Goal: Task Accomplishment & Management: Manage account settings

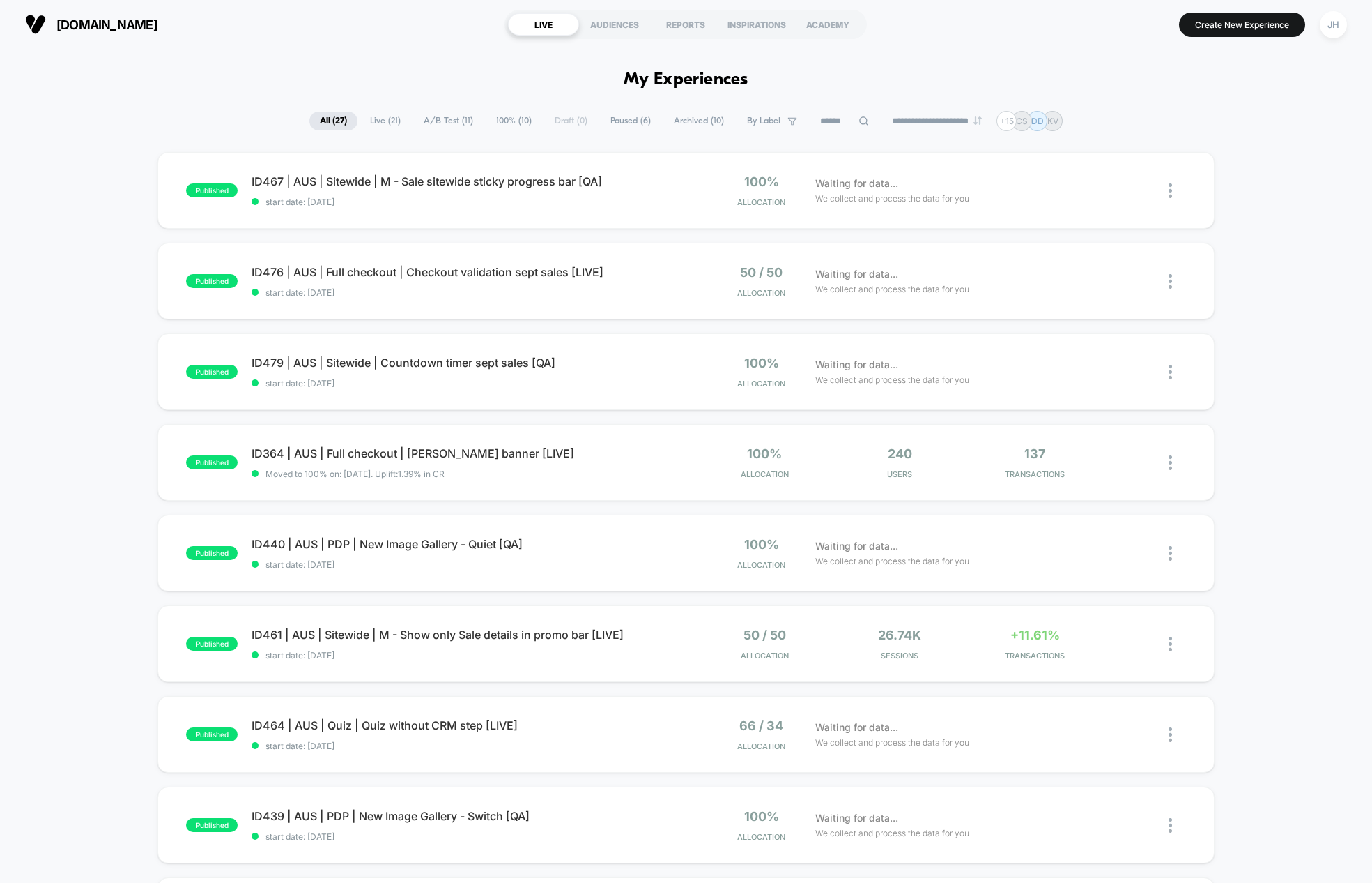
click at [93, 288] on div "published ID467 | AUS | Sitewide | M - Sale sitewide sticky progress bar [QA] s…" at bounding box center [686, 723] width 1372 height 1143
click at [1326, 16] on div "JH" at bounding box center [1333, 25] width 27 height 27
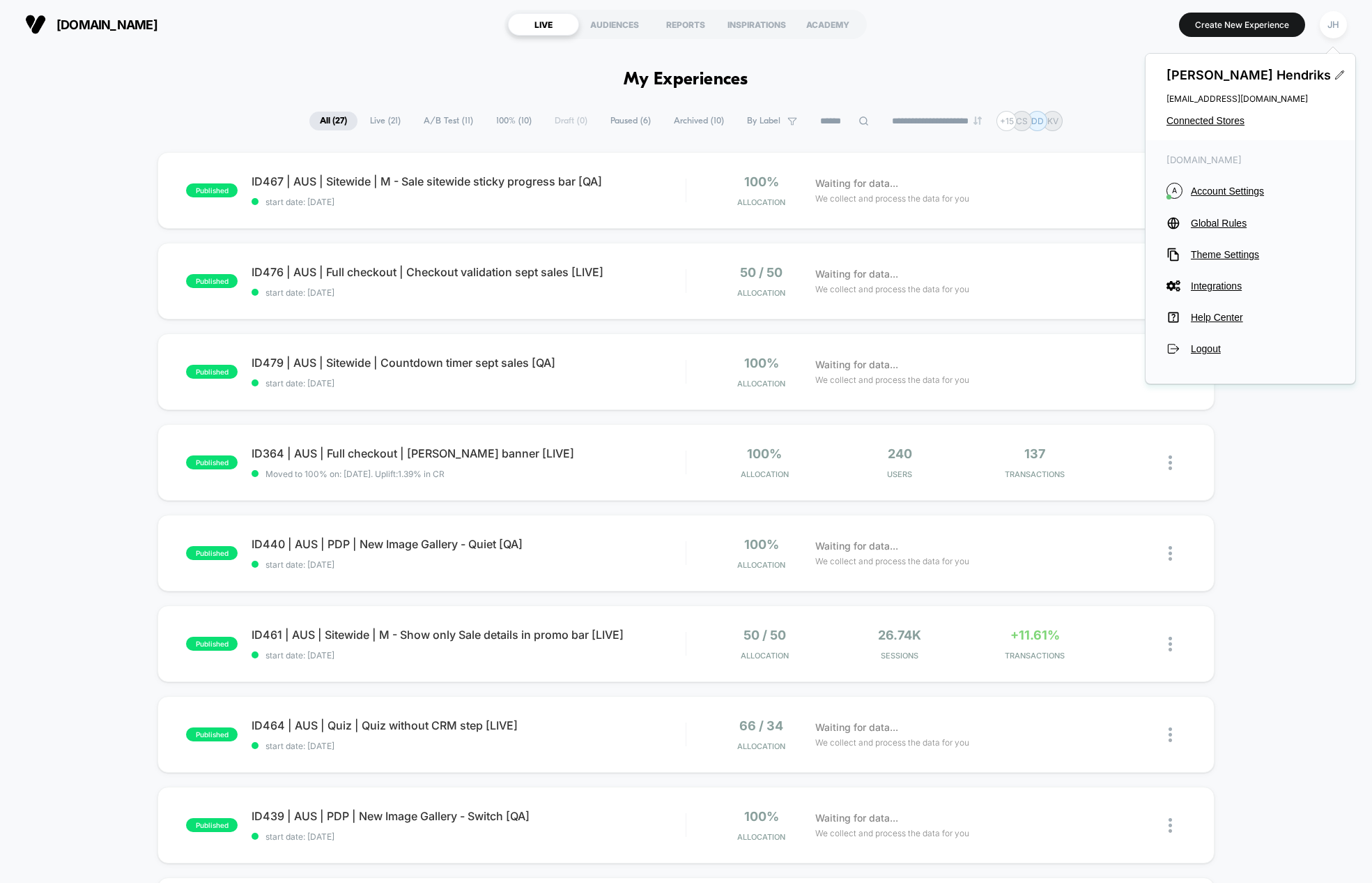
click at [1204, 135] on div "[PERSON_NAME] [PERSON_NAME][EMAIL_ADDRESS][DOMAIN_NAME] Connected Stores" at bounding box center [1251, 97] width 210 height 86
click at [1206, 122] on span "Connected Stores" at bounding box center [1251, 121] width 168 height 12
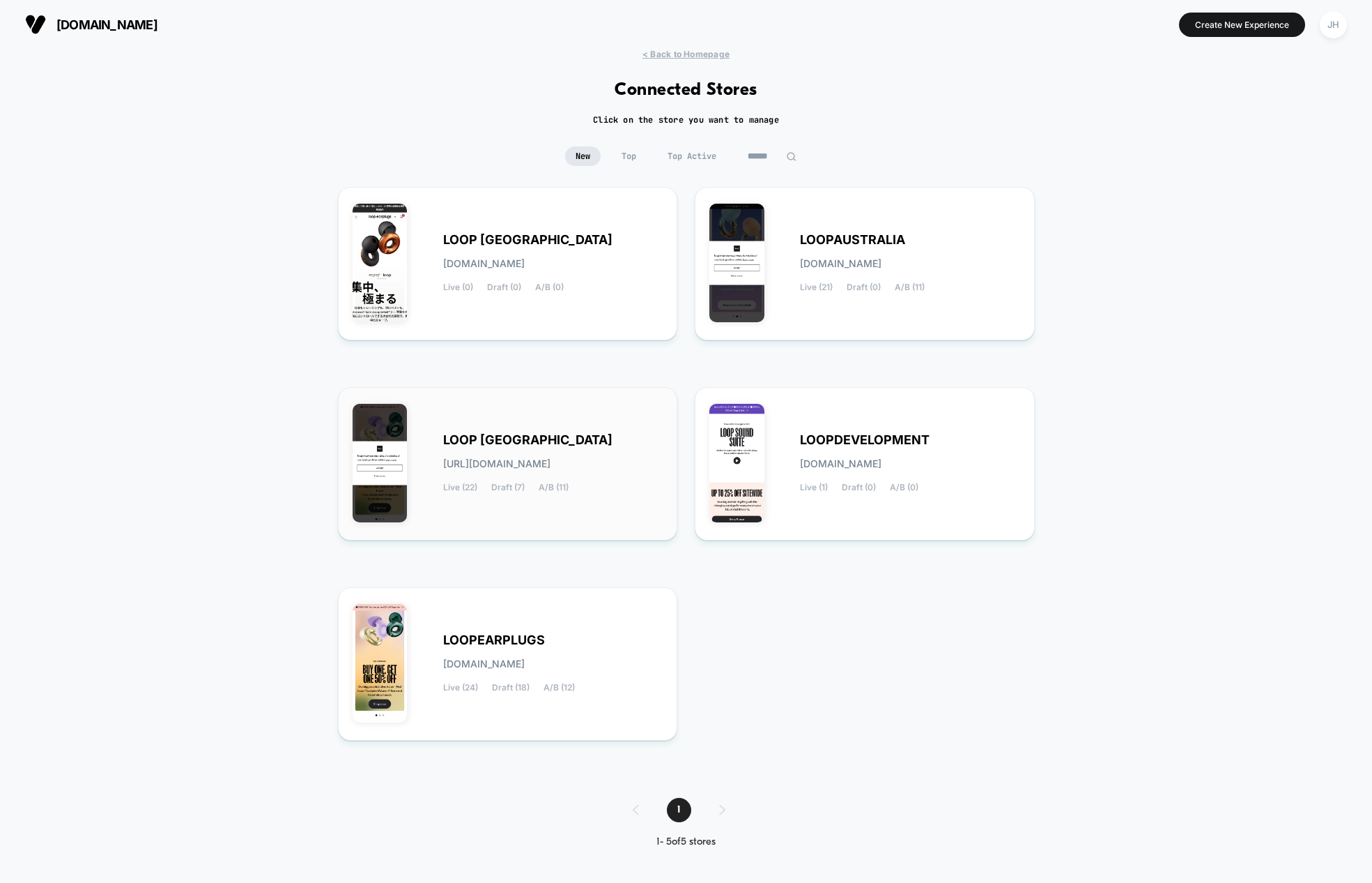
click at [536, 459] on span "[URL][DOMAIN_NAME]" at bounding box center [497, 464] width 107 height 10
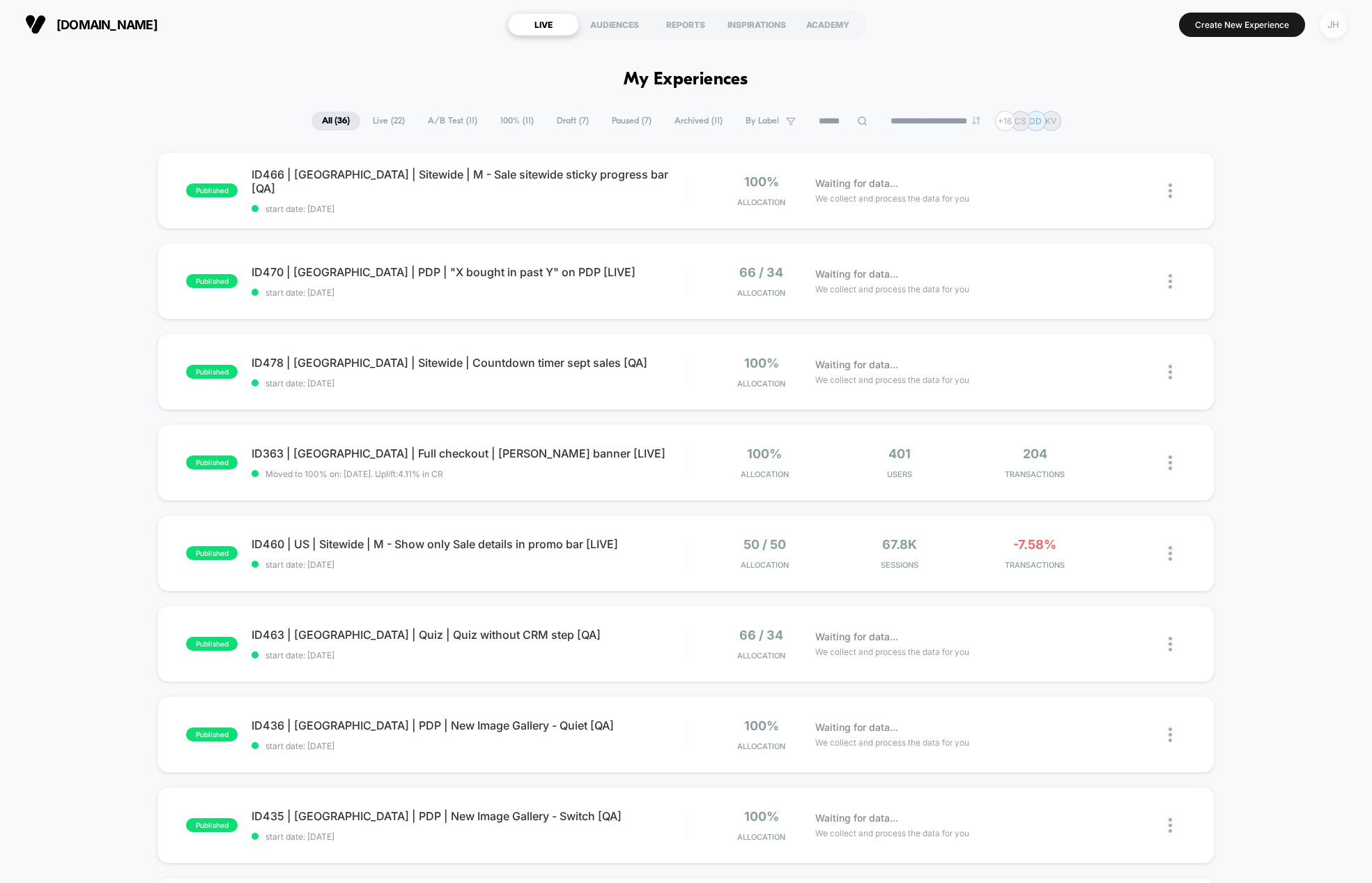
click at [1336, 23] on div "JH" at bounding box center [1333, 25] width 27 height 27
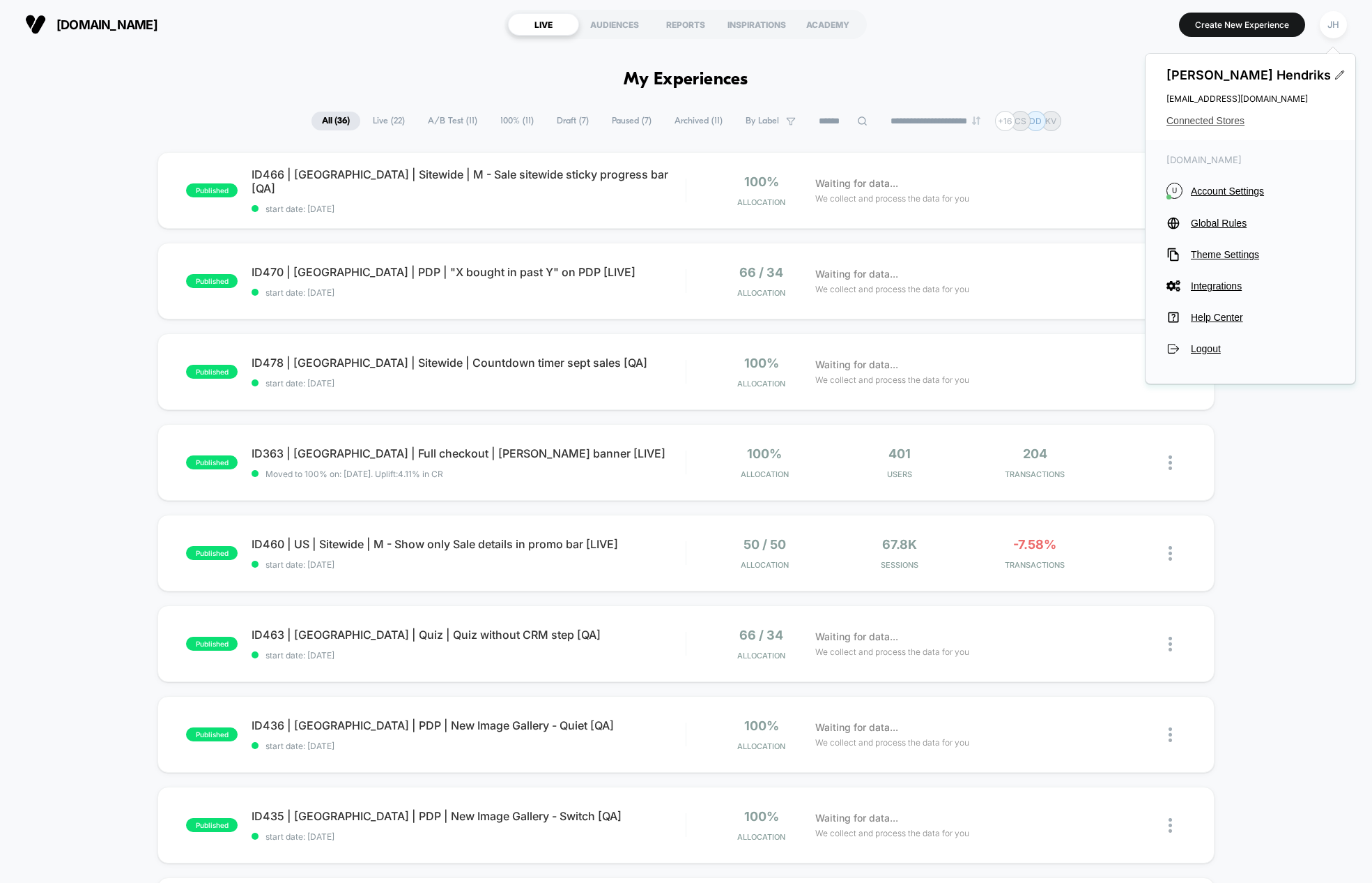
click at [1209, 119] on span "Connected Stores" at bounding box center [1251, 121] width 168 height 12
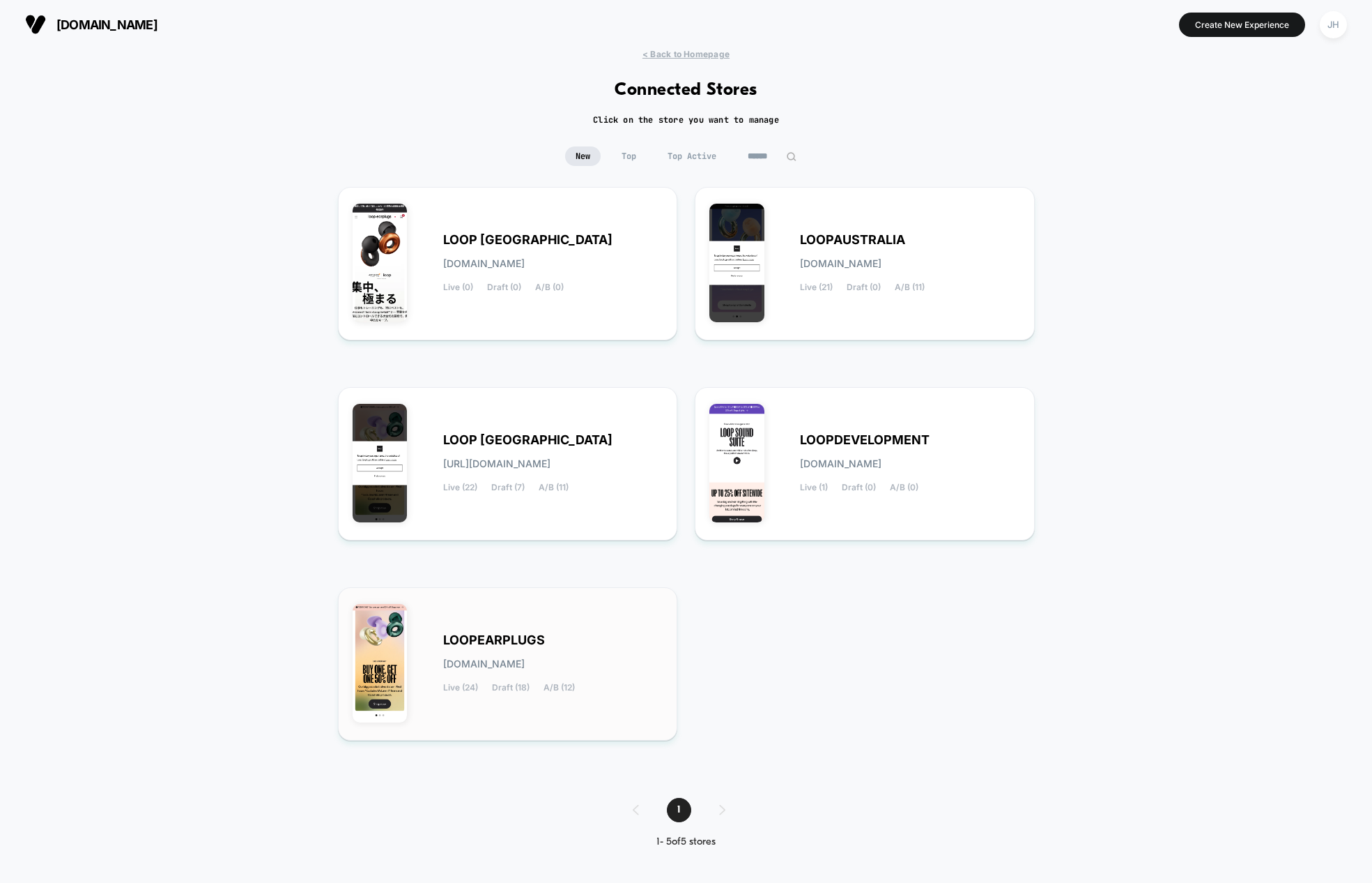
click at [507, 640] on span "LOOPEARPLUGS" at bounding box center [494, 640] width 102 height 10
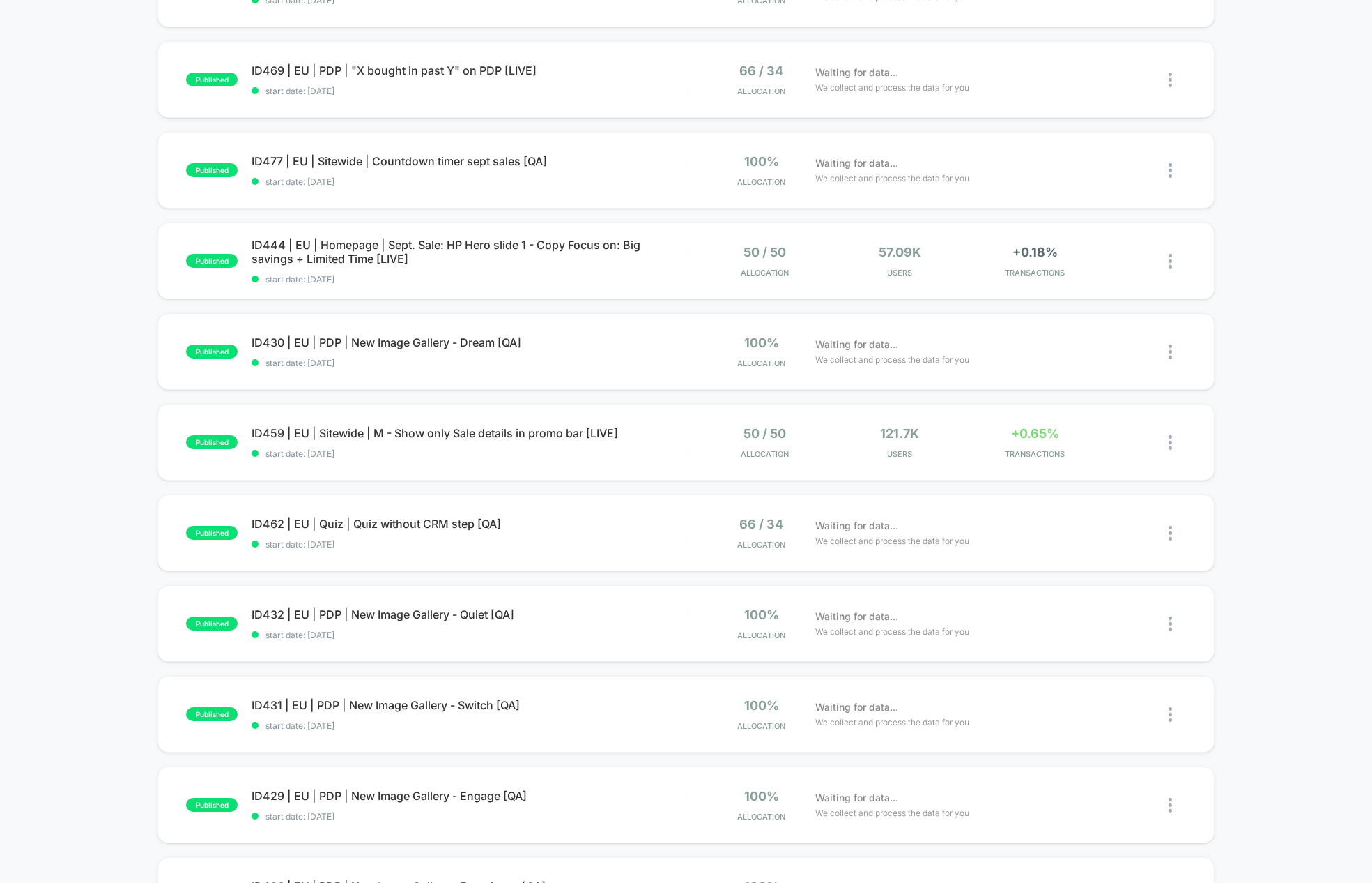
scroll to position [738, 0]
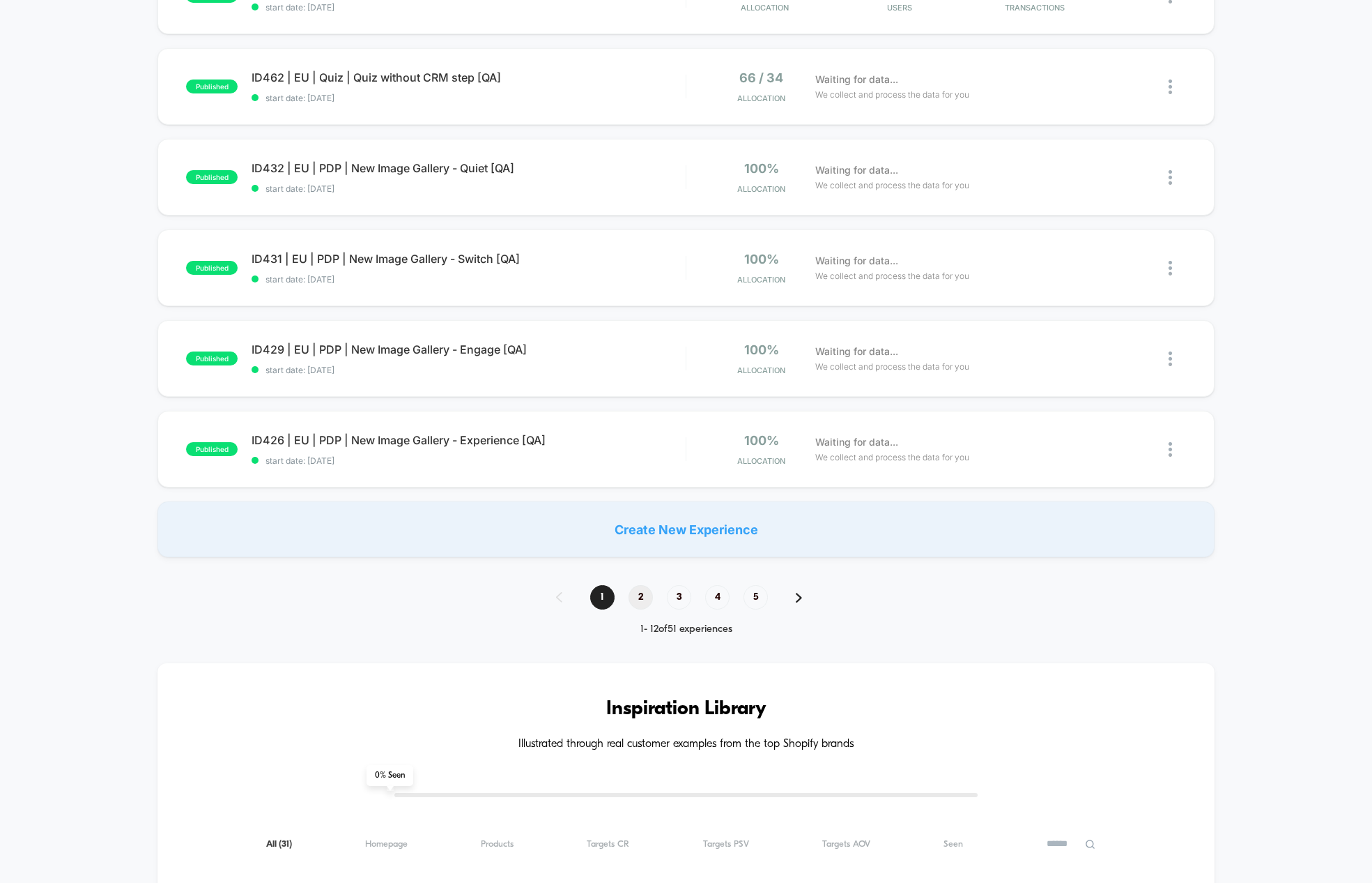
click at [637, 591] on span "2" at bounding box center [641, 597] width 24 height 24
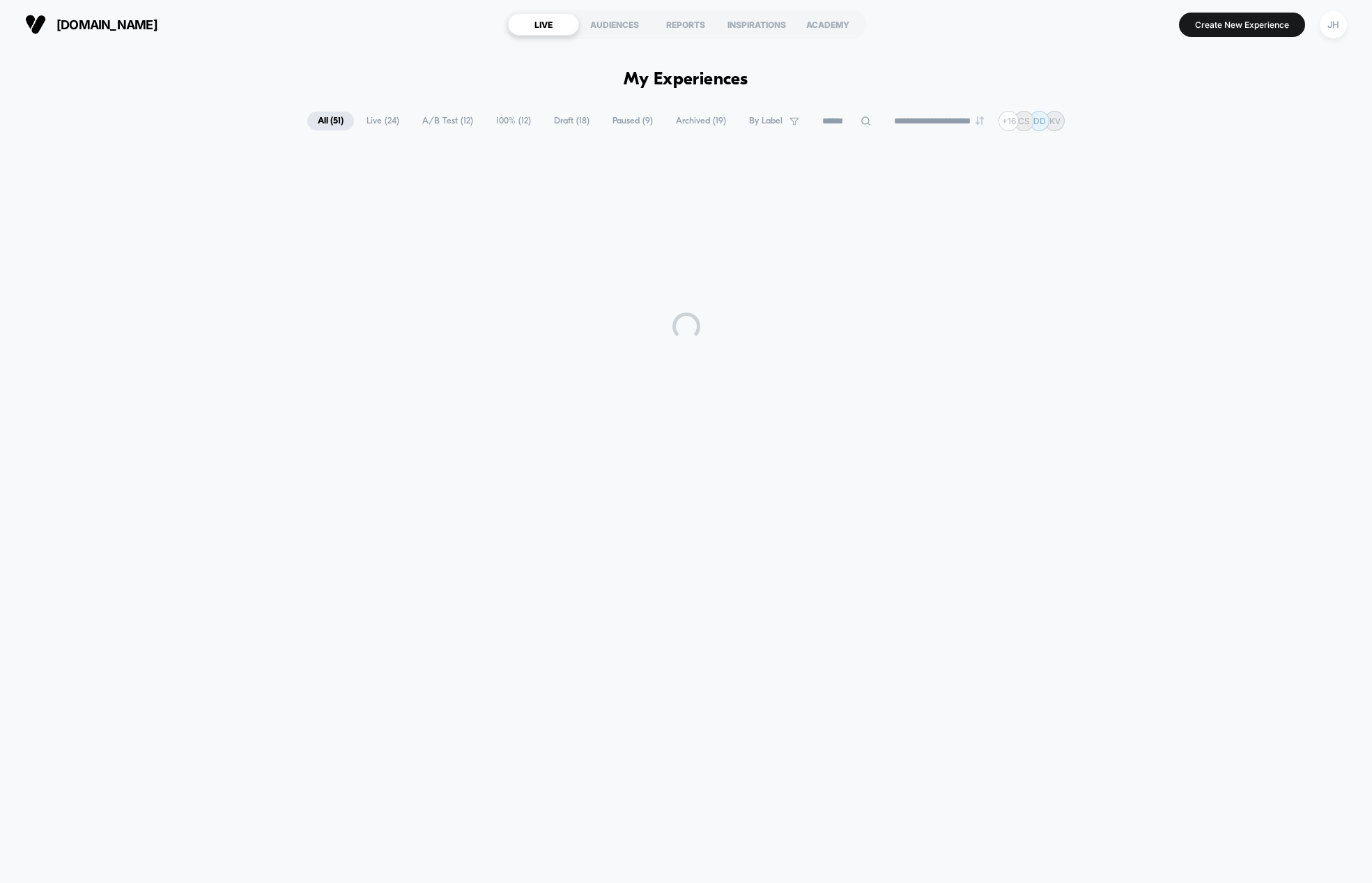
scroll to position [0, 0]
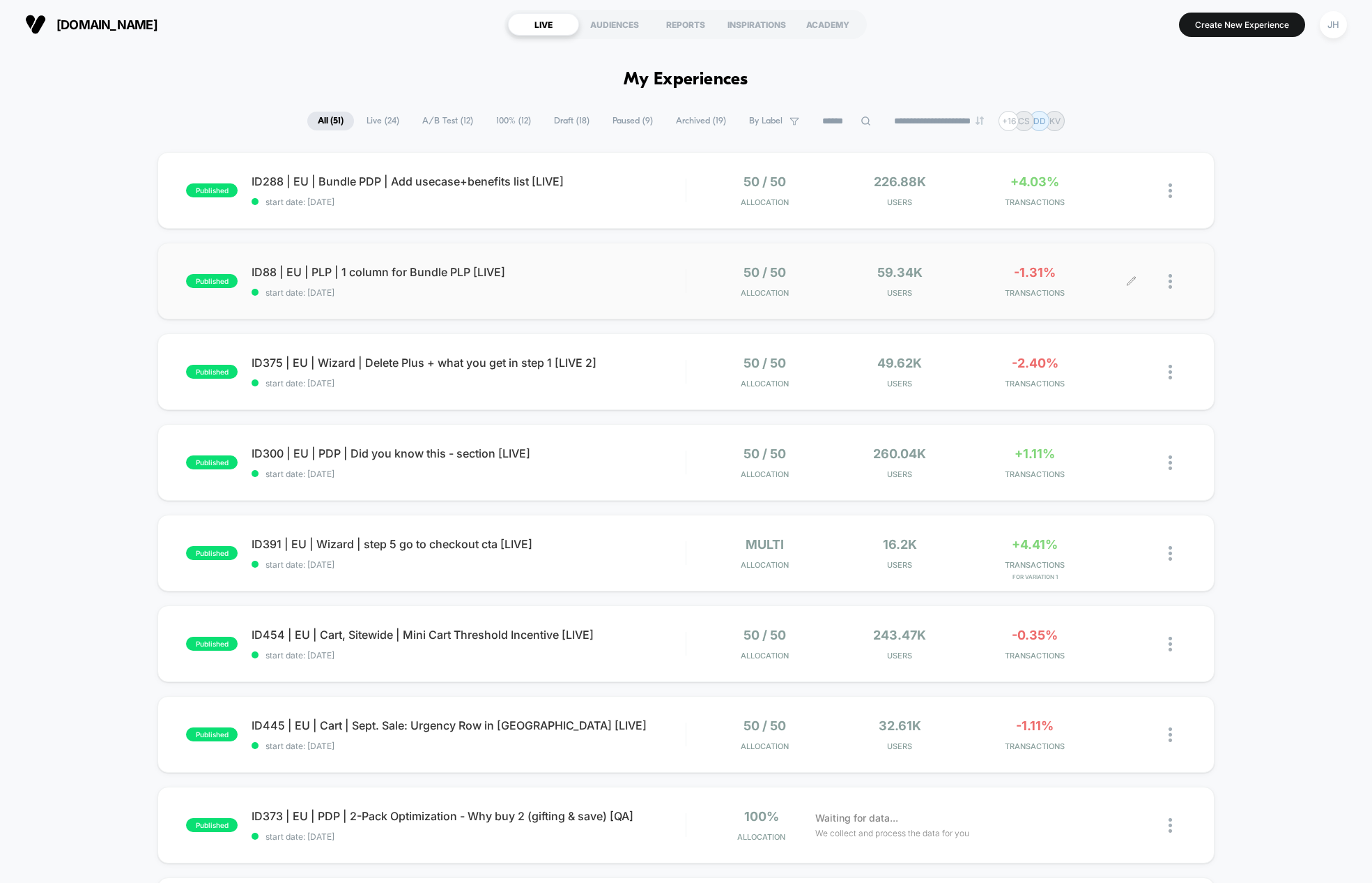
click at [1173, 283] on div at bounding box center [1177, 281] width 17 height 33
click at [415, 278] on span "ID88 | EU | PLP | 1 column for Bundle PLP [LIVE] Click to edit experience detai…" at bounding box center [468, 271] width 433 height 14
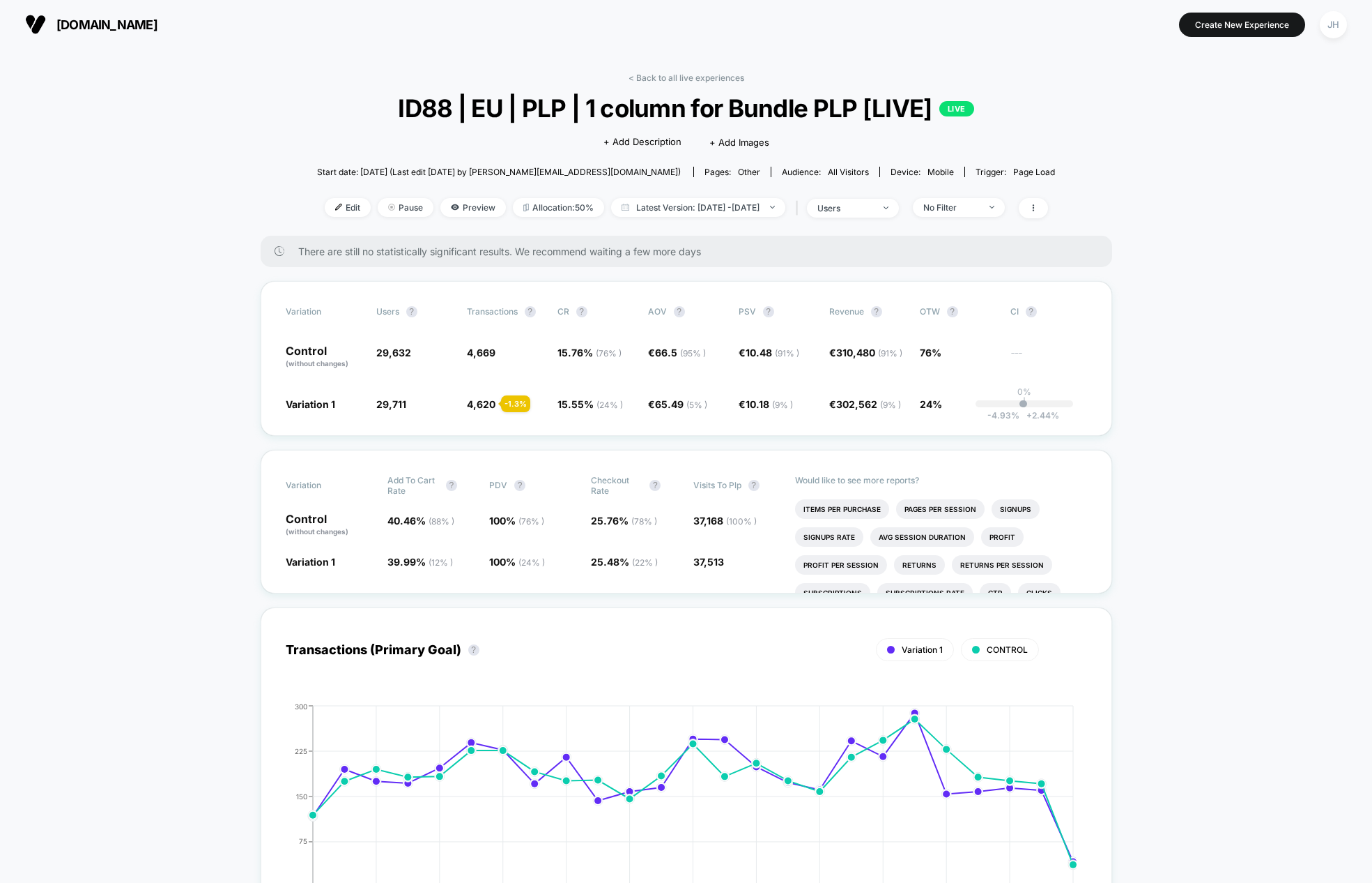
drag, startPoint x: 1046, startPoint y: 56, endPoint x: 1123, endPoint y: 24, distance: 83.4
click at [385, 208] on span "Pause" at bounding box center [406, 207] width 56 height 19
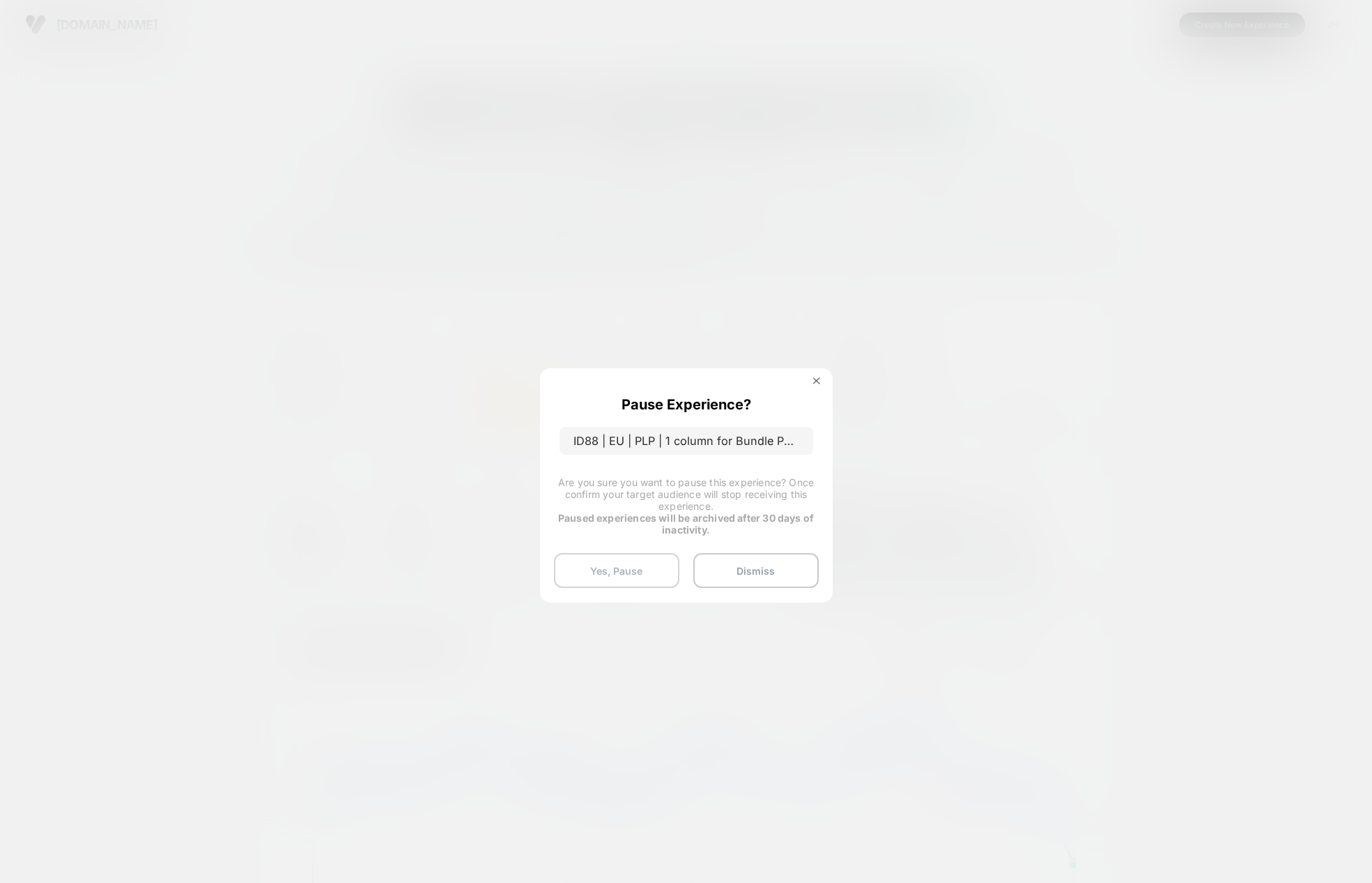
click at [628, 573] on button "Yes, Pause" at bounding box center [617, 570] width 126 height 35
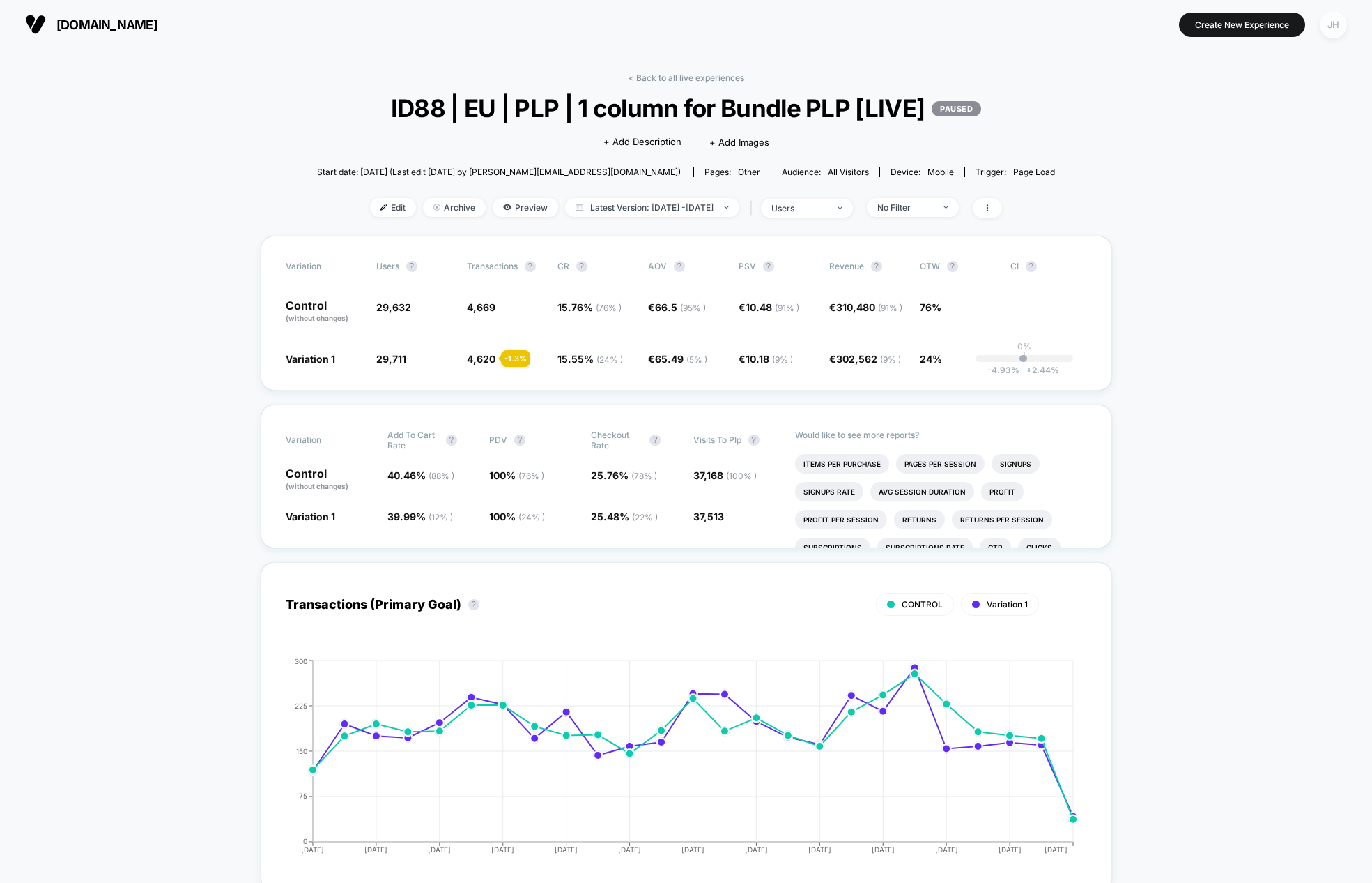
click at [1325, 28] on div "JH" at bounding box center [1333, 25] width 27 height 27
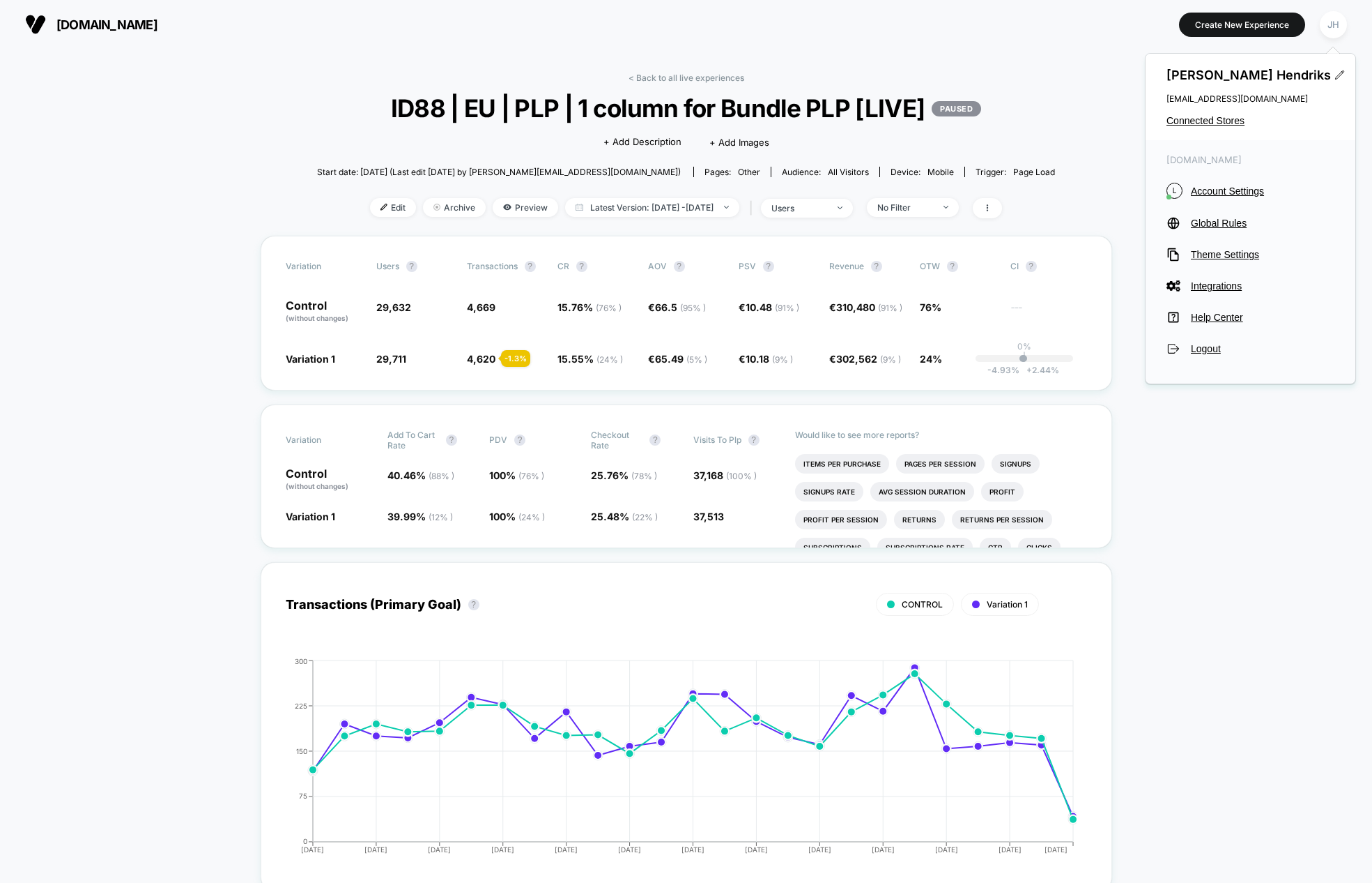
click at [1228, 122] on span "Connected Stores" at bounding box center [1251, 121] width 168 height 12
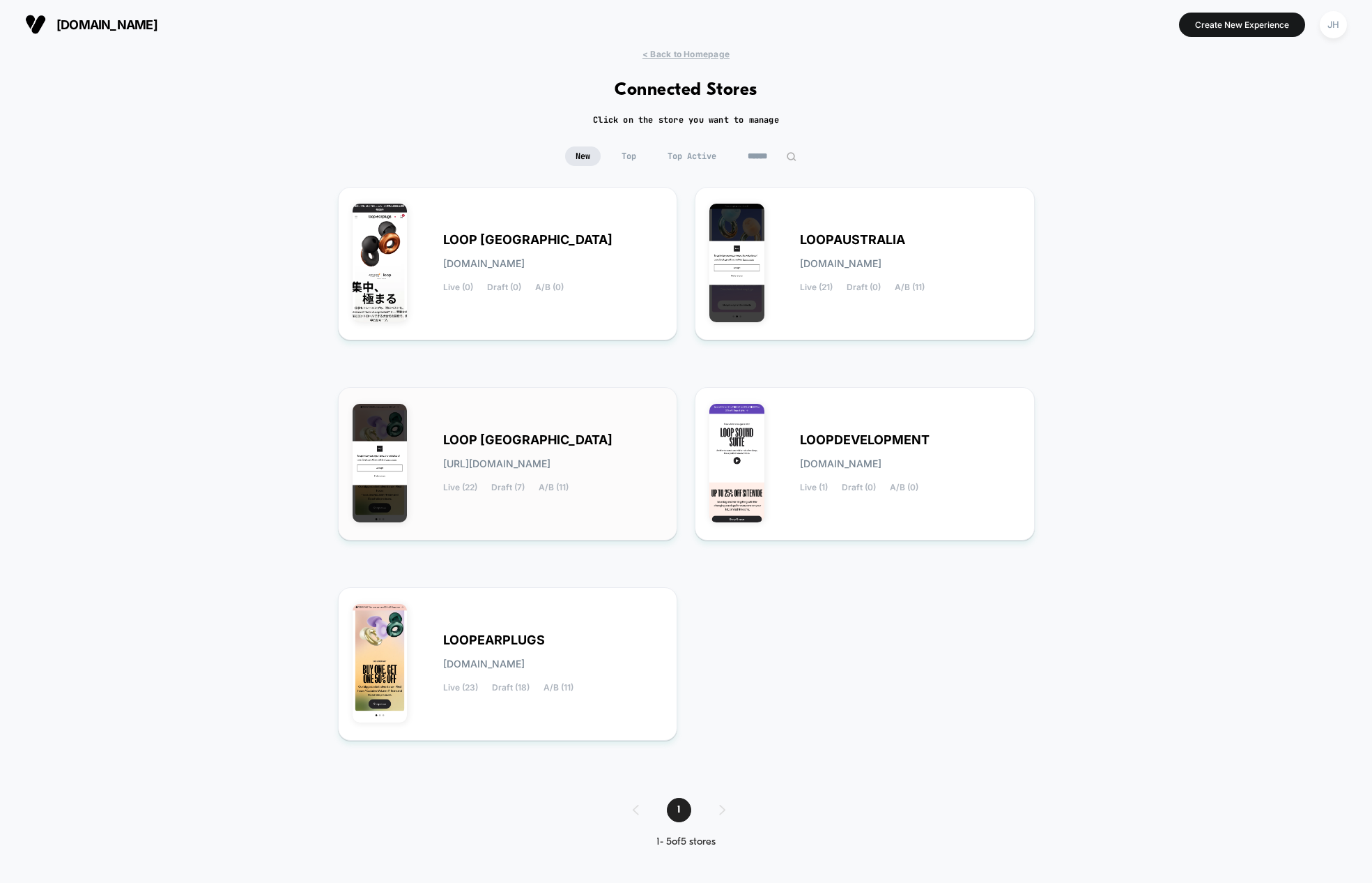
click at [456, 442] on span "LOOP [GEOGRAPHIC_DATA]" at bounding box center [528, 440] width 170 height 10
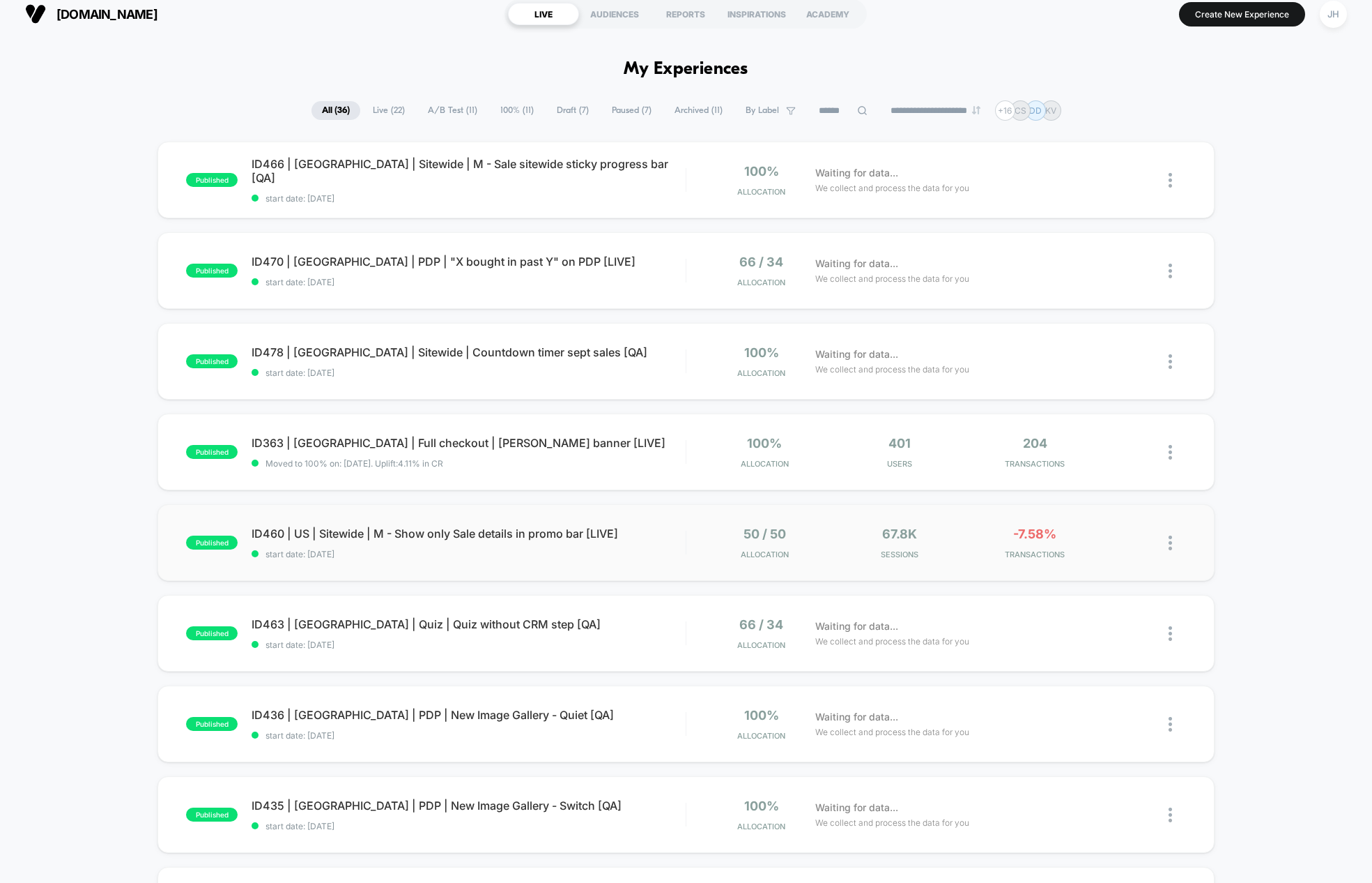
scroll to position [22, 0]
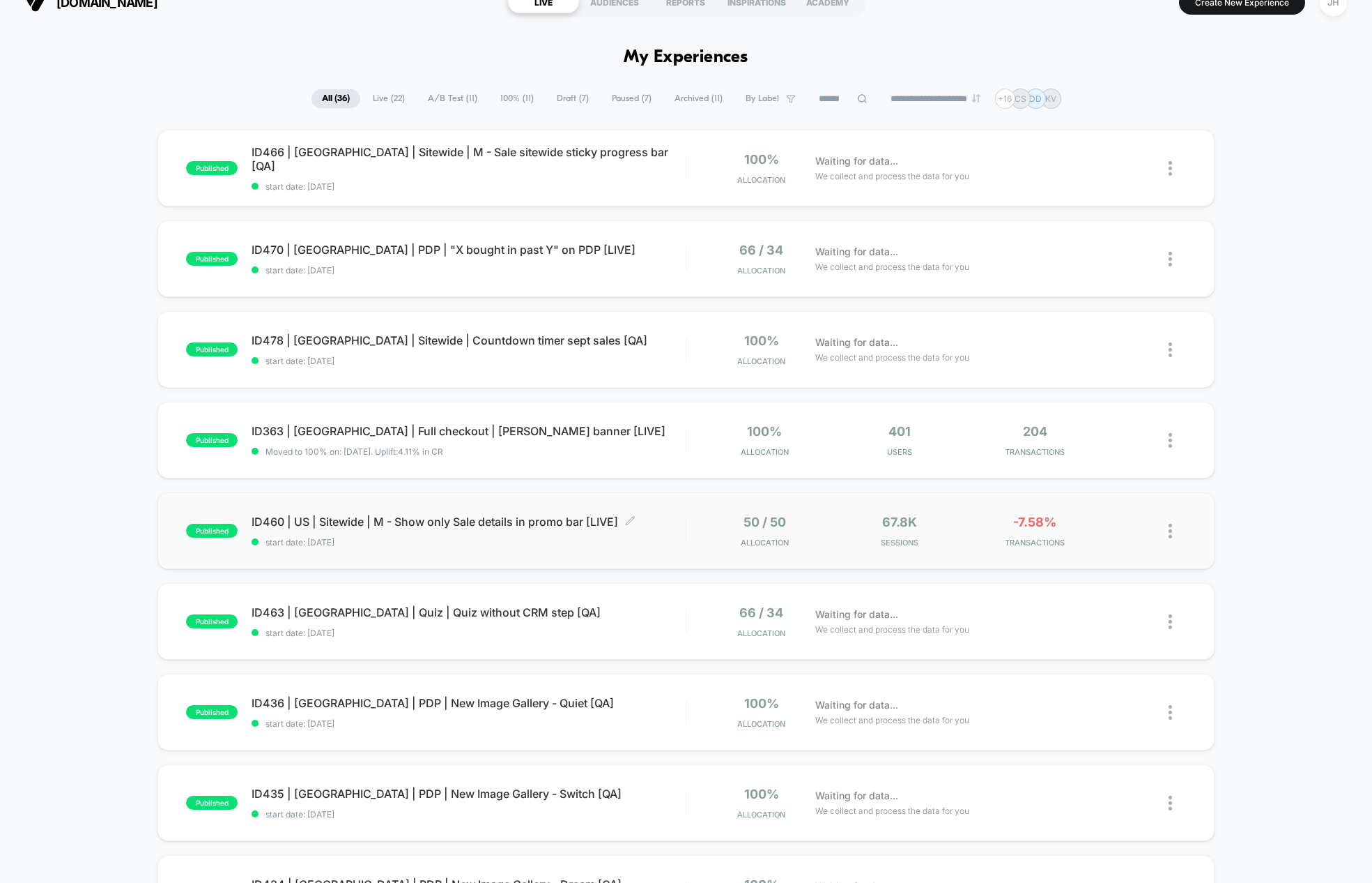
click at [385, 526] on span "ID460 | US | Sitewide | M - Show only Sale details in promo bar [LIVE] Click to…" at bounding box center [468, 521] width 433 height 14
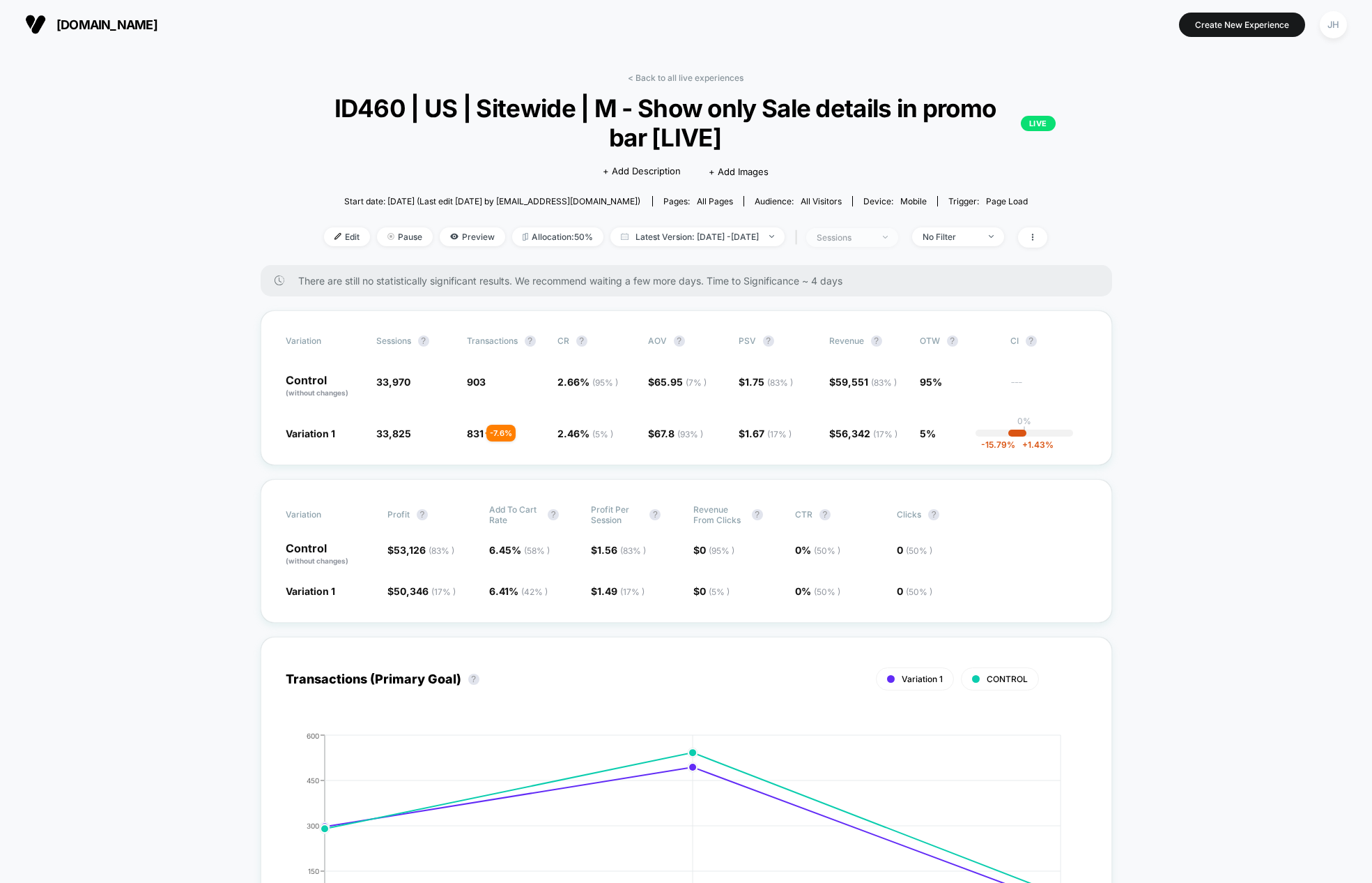
click at [895, 232] on span "sessions" at bounding box center [852, 237] width 92 height 19
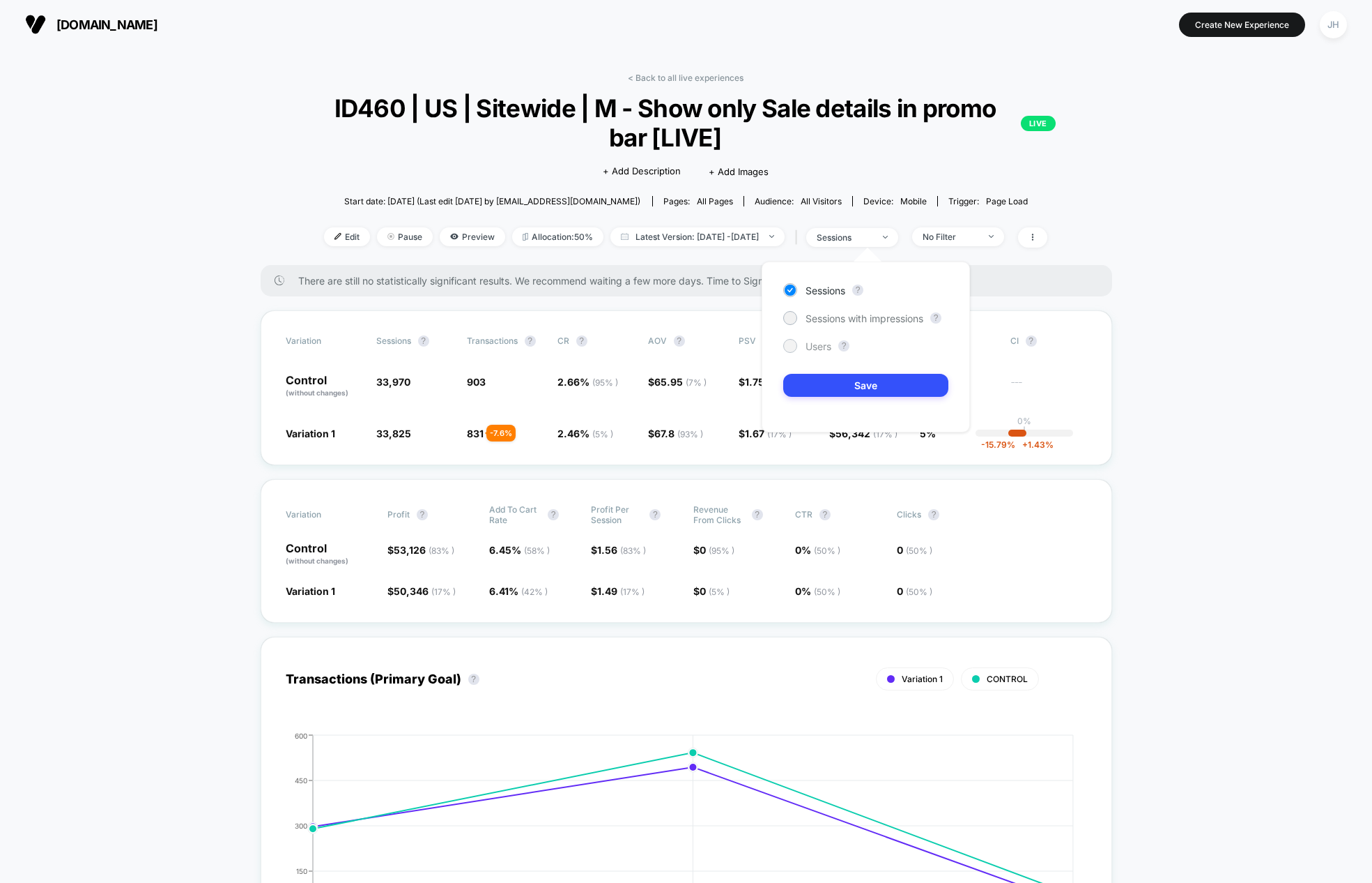
click at [822, 342] on span "Users" at bounding box center [819, 346] width 26 height 12
click at [829, 372] on div "Sessions ? Sessions with impressions ? Users ? Save" at bounding box center [866, 347] width 208 height 171
click at [830, 381] on button "Save" at bounding box center [866, 385] width 165 height 23
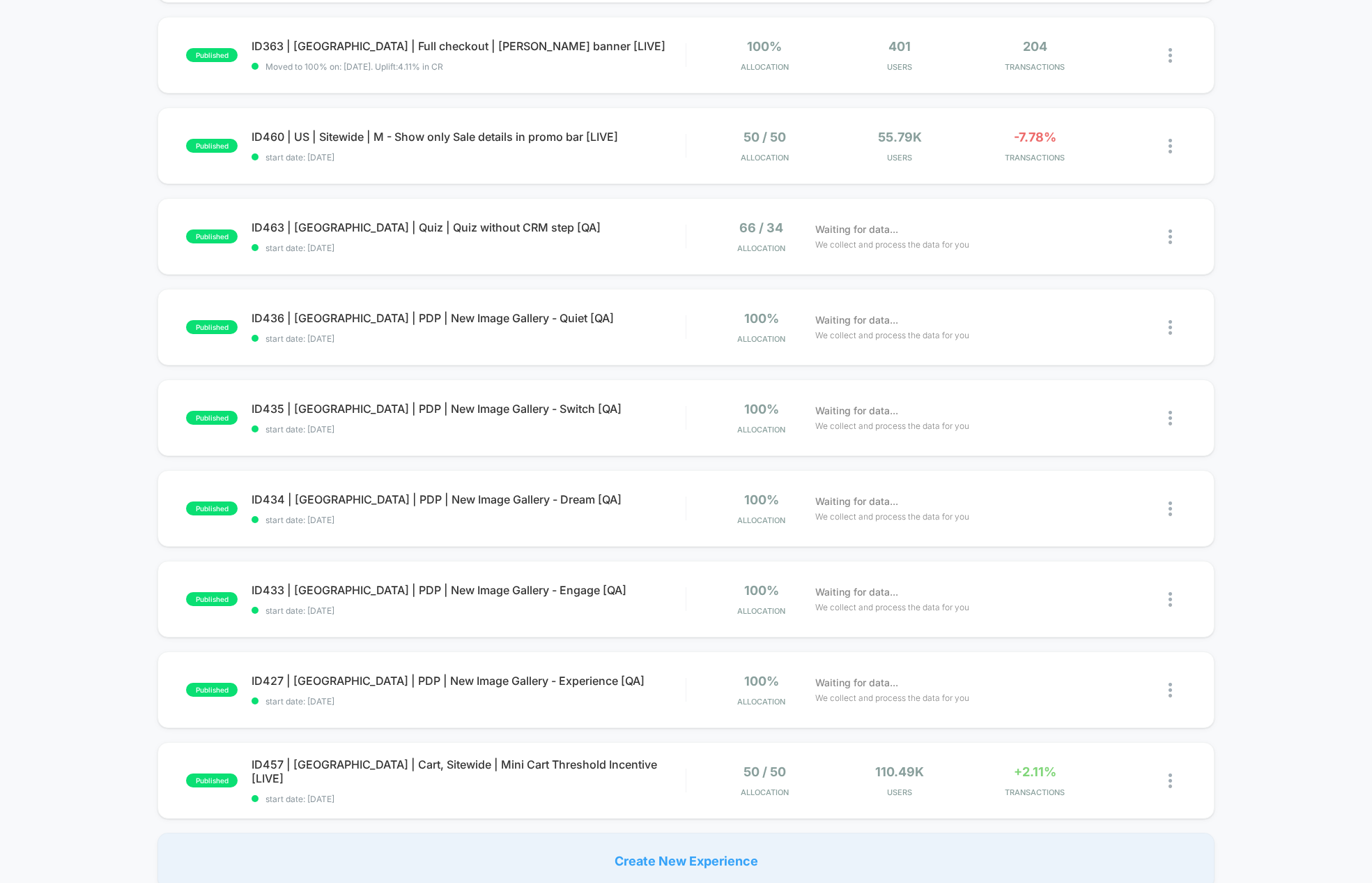
scroll to position [662, 0]
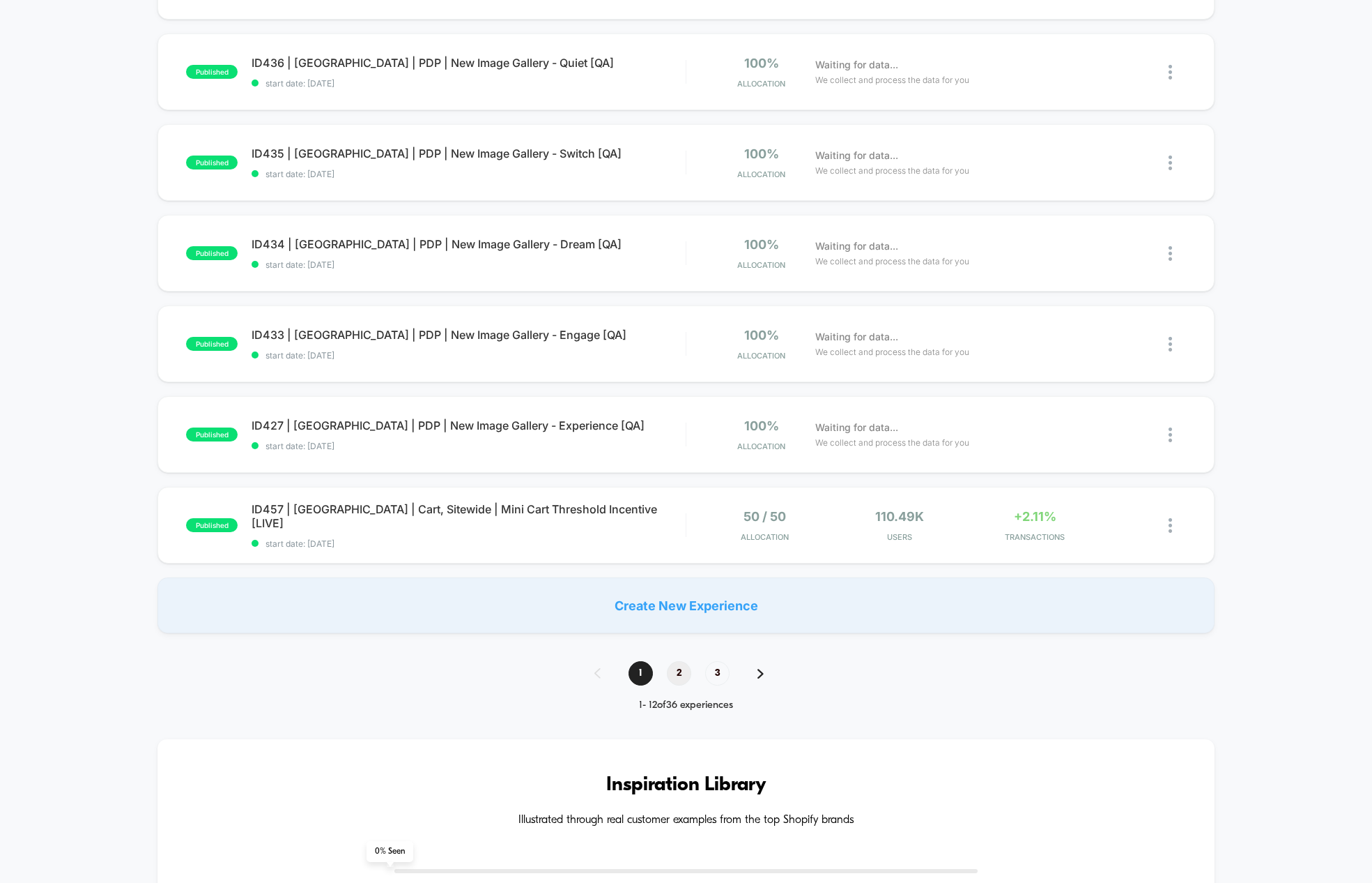
click at [676, 677] on span "2" at bounding box center [679, 673] width 24 height 24
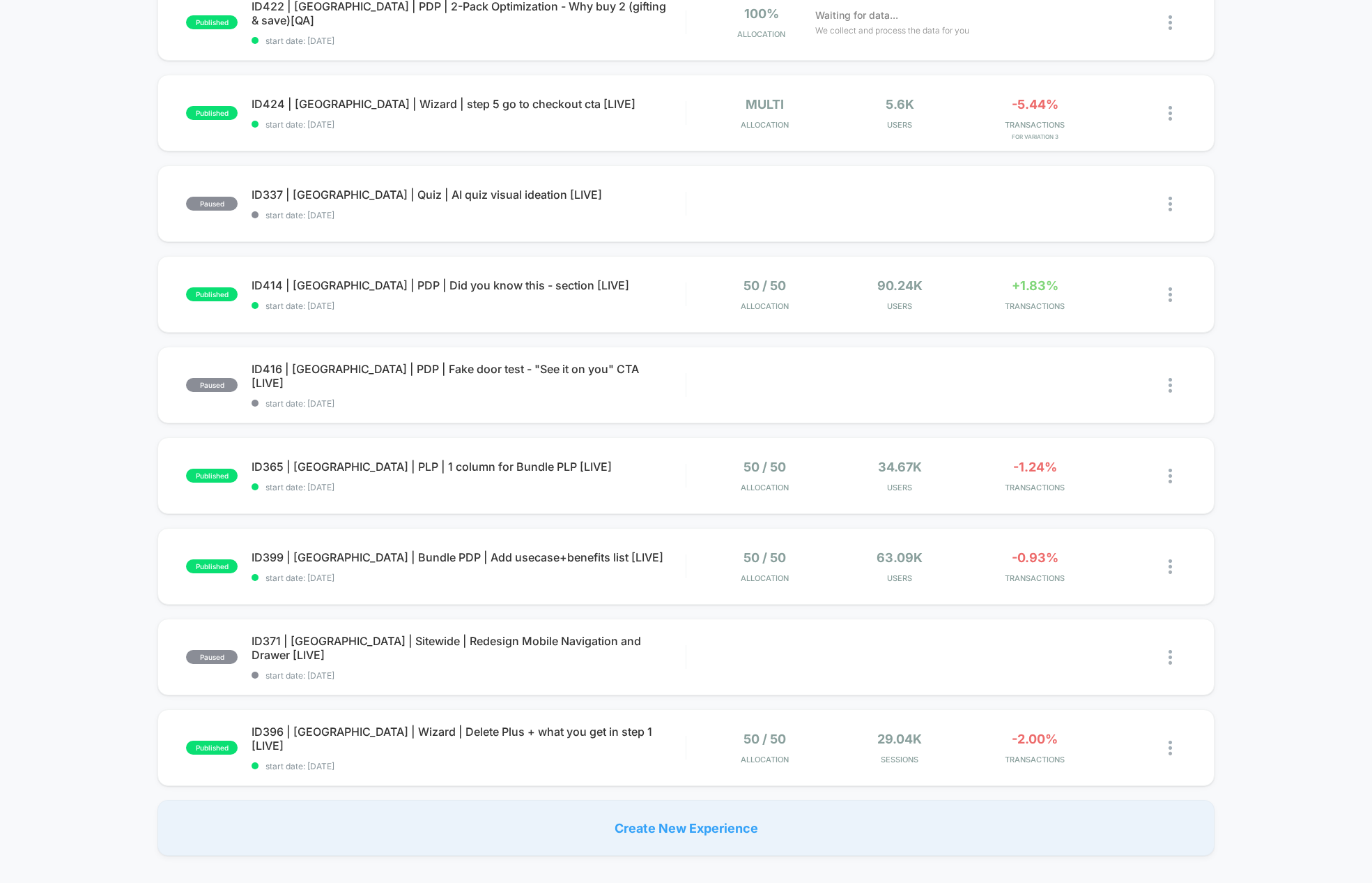
scroll to position [0, 0]
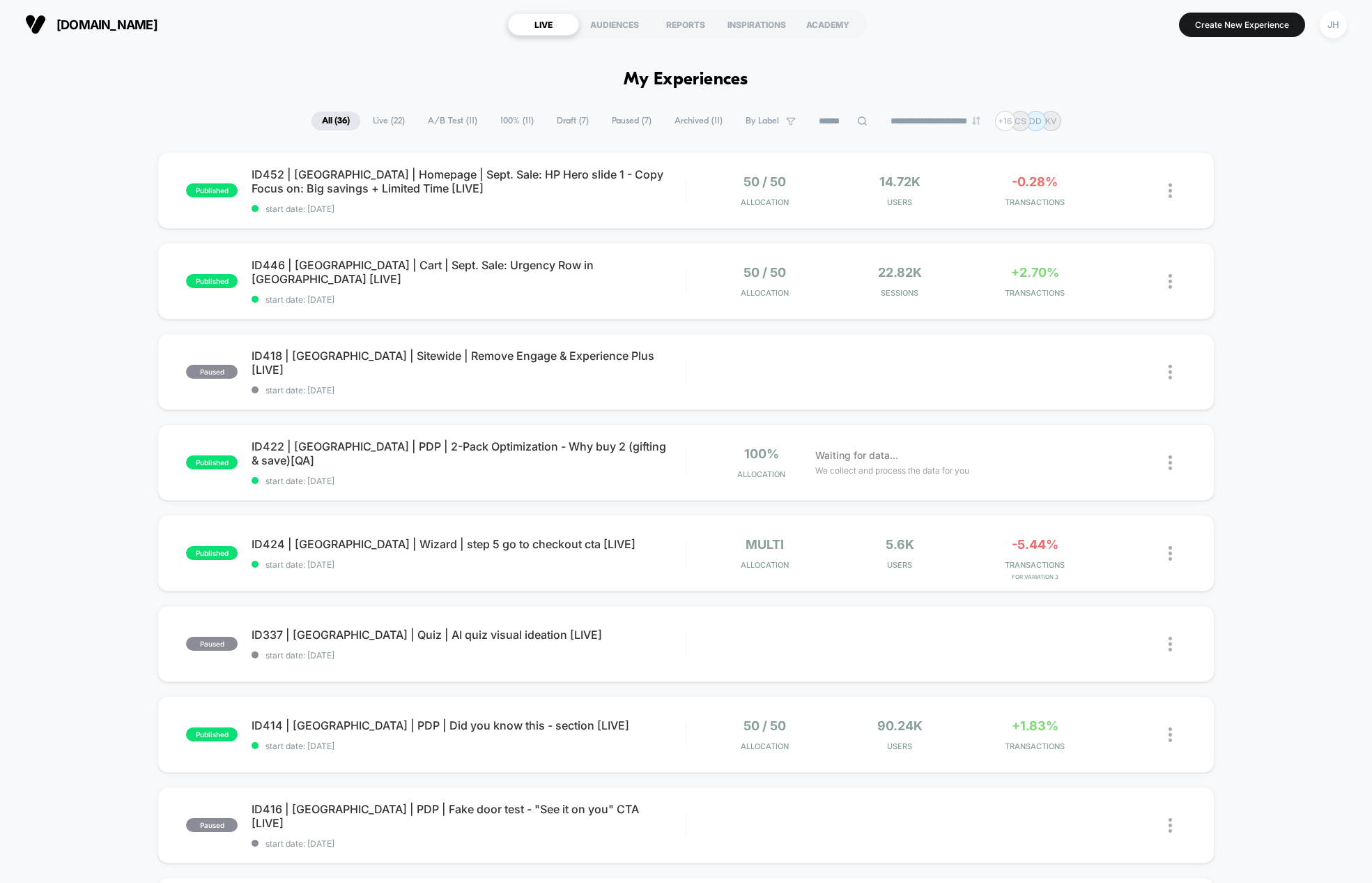
click at [365, 116] on span "Live ( 22 )" at bounding box center [389, 121] width 53 height 19
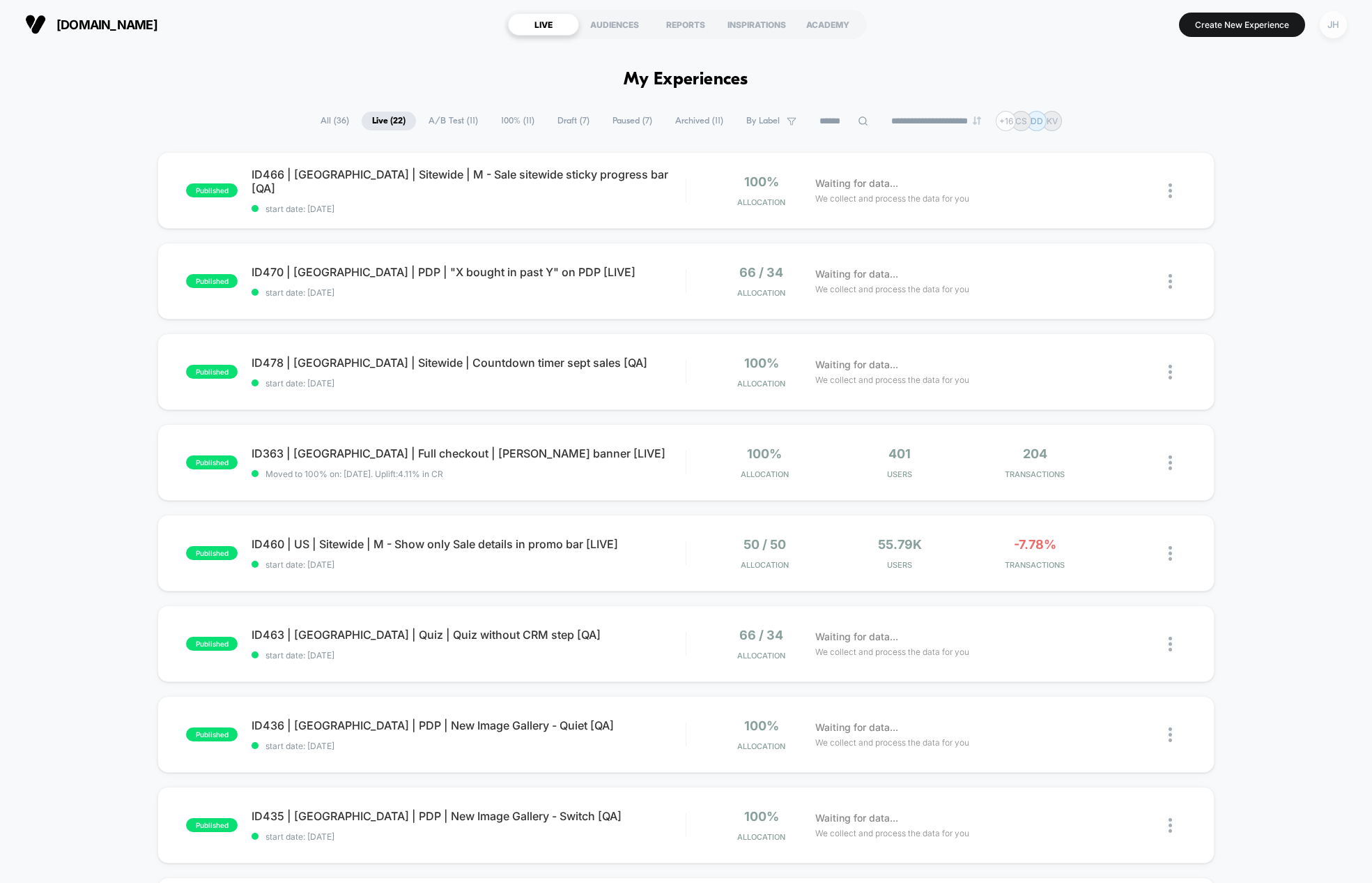
click at [1335, 22] on div "JH" at bounding box center [1333, 25] width 27 height 27
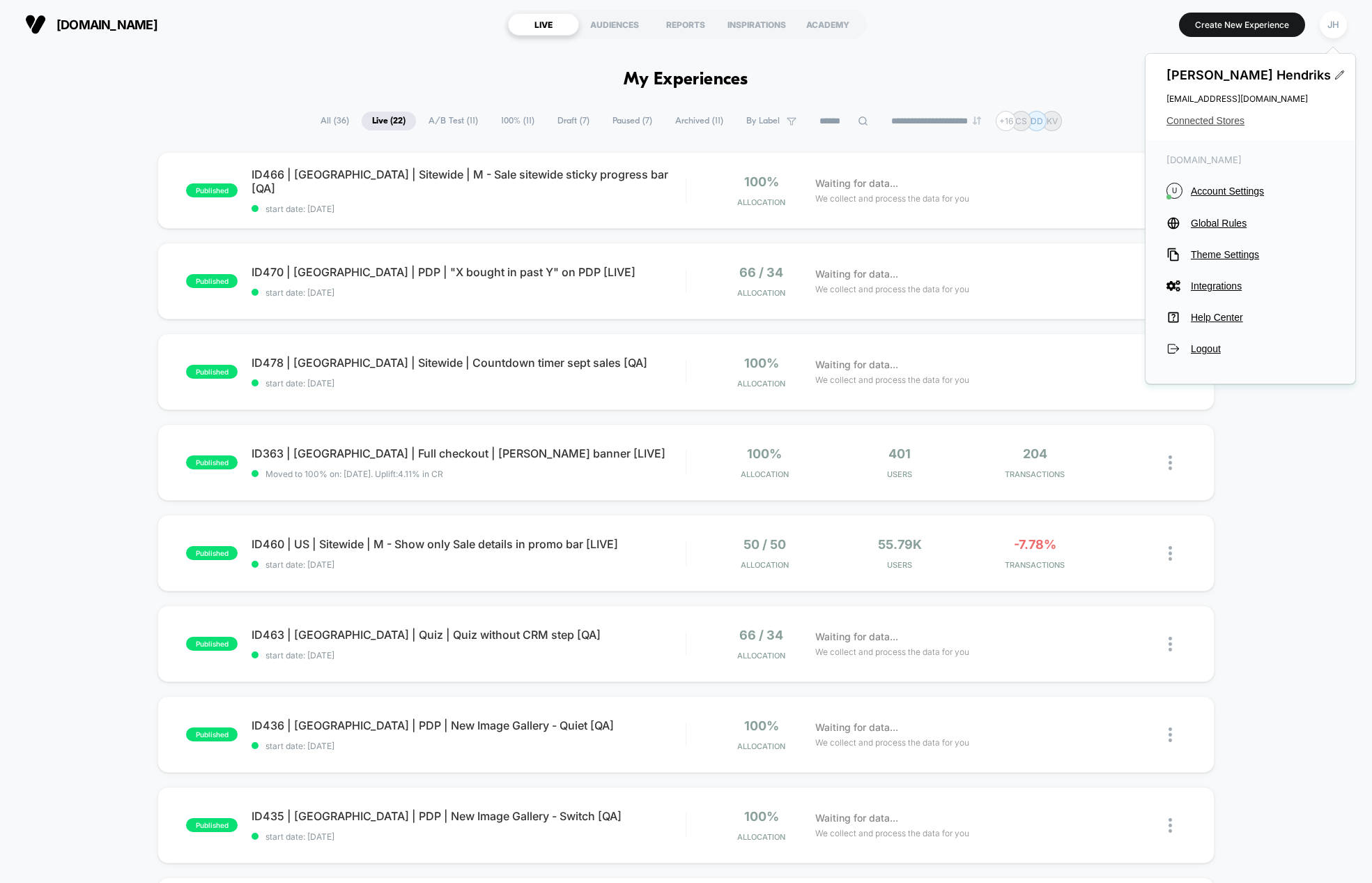
click at [1211, 123] on span "Connected Stores" at bounding box center [1251, 121] width 168 height 12
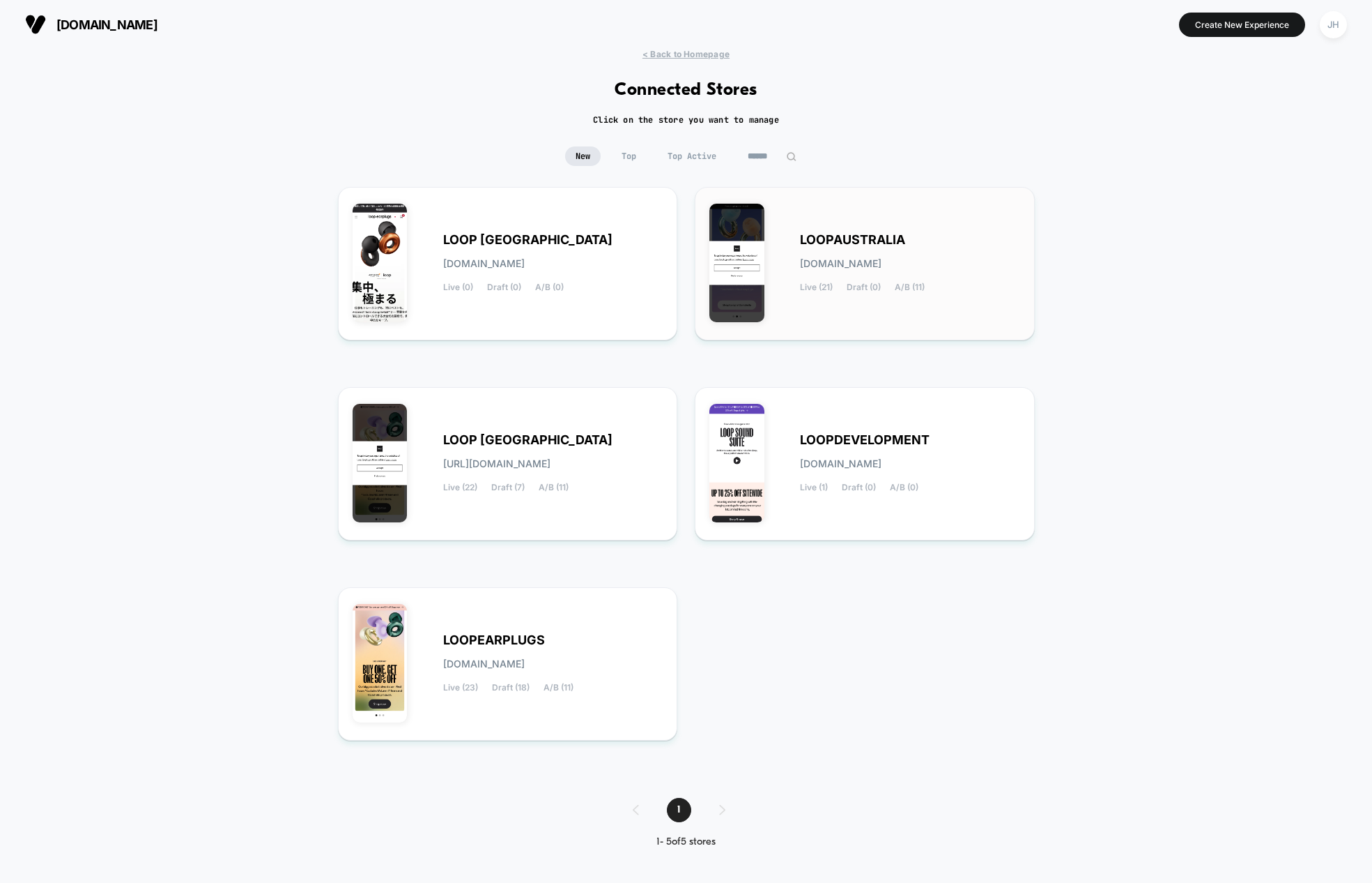
click at [924, 234] on div "LOOPAUSTRALIA [DOMAIN_NAME] Live (21) Draft (0) A/B (11)" at bounding box center [865, 263] width 310 height 124
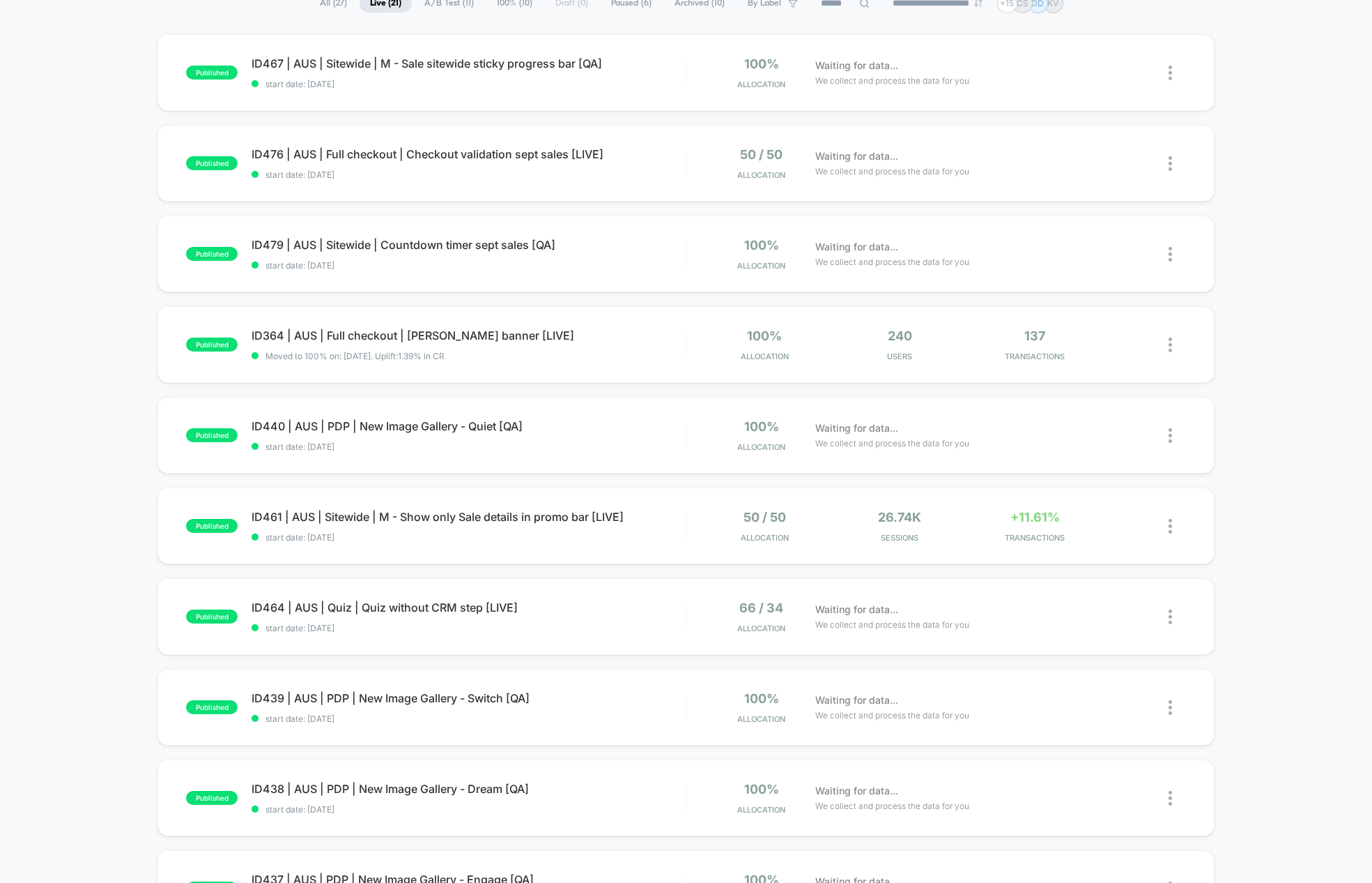
scroll to position [260, 0]
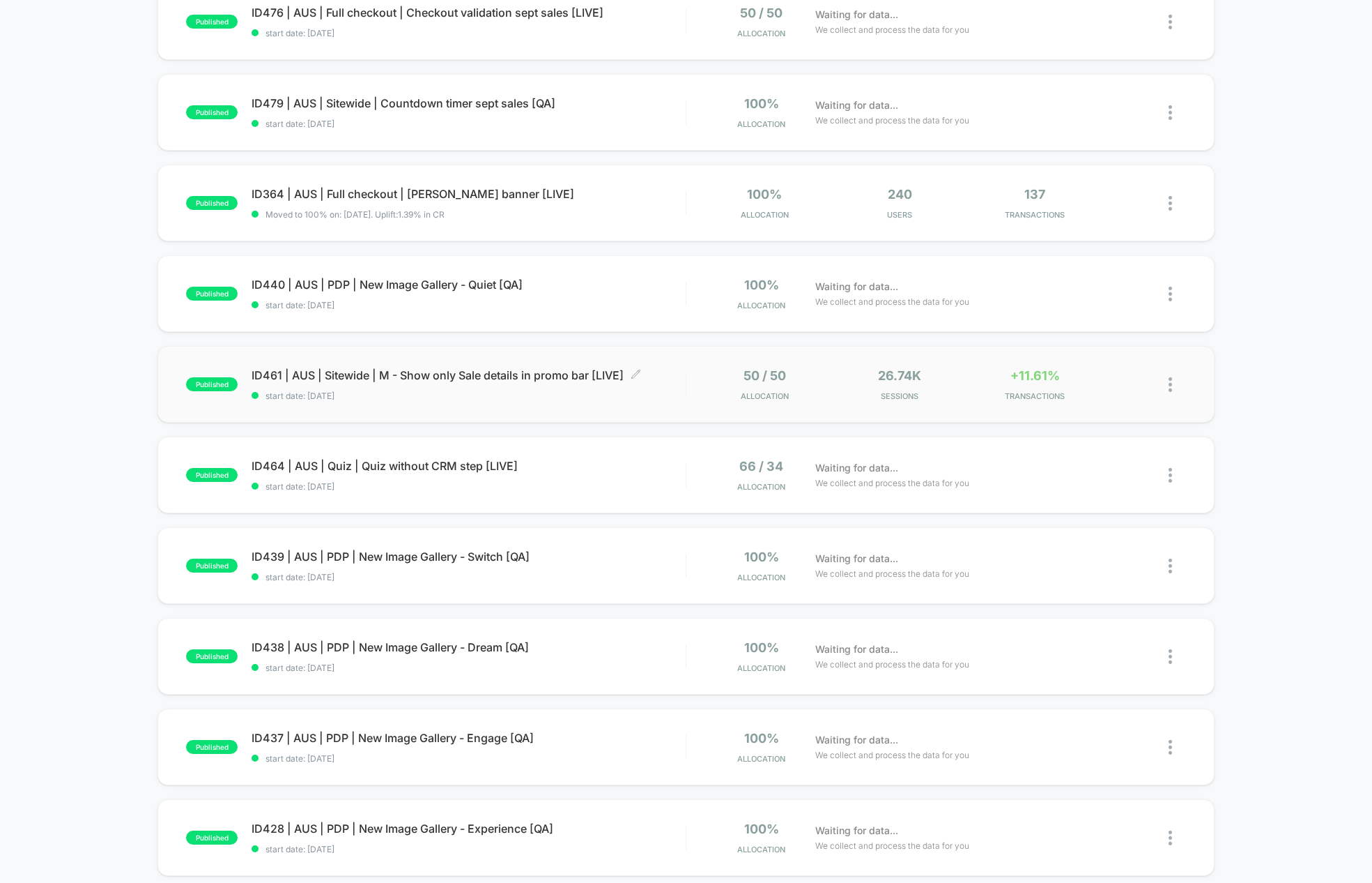
click at [459, 371] on span "ID461 | AUS | Sitewide | M - Show only Sale details in promo bar [LIVE] Click t…" at bounding box center [468, 375] width 433 height 14
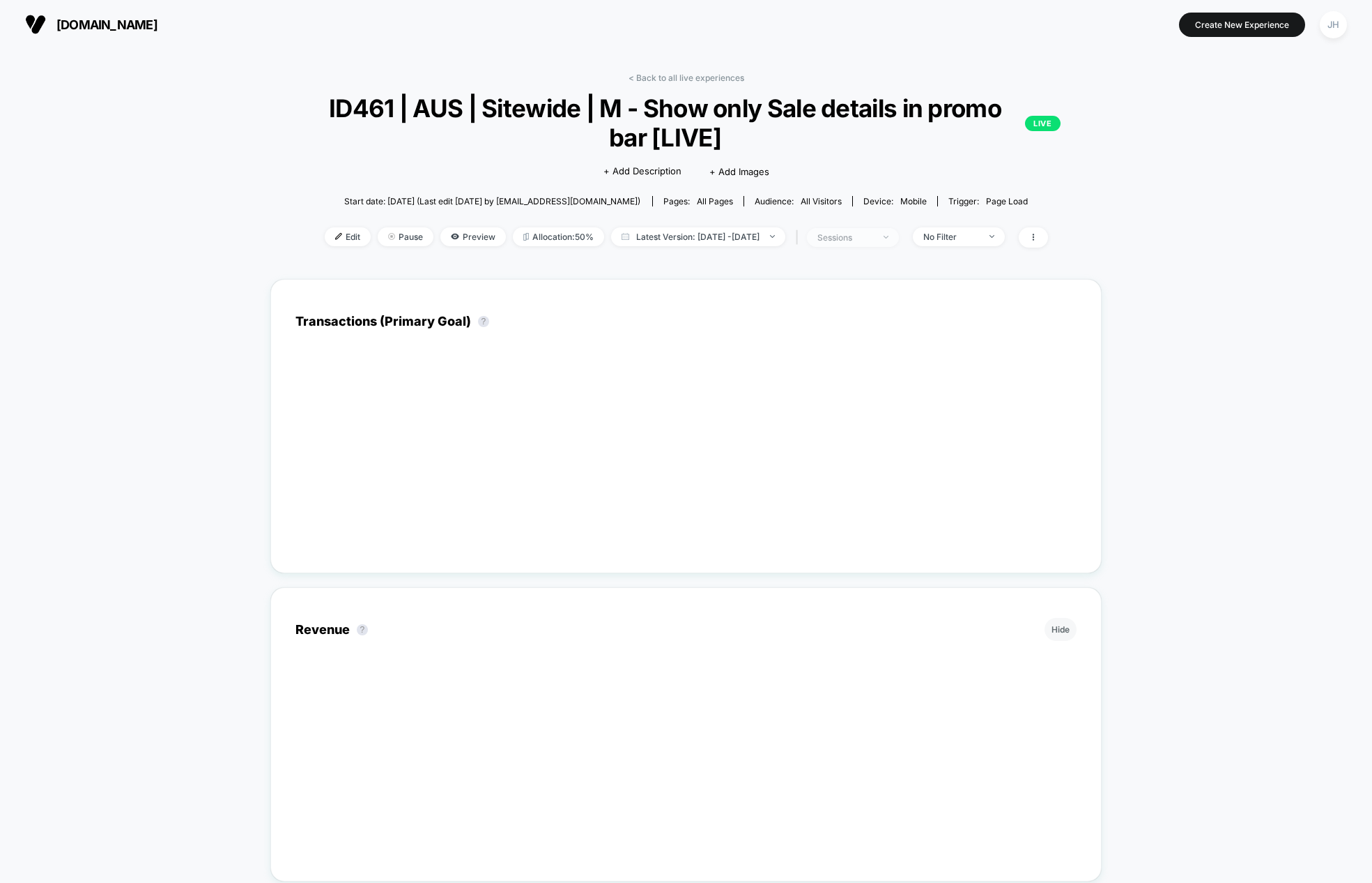
click at [897, 241] on span "sessions" at bounding box center [853, 237] width 92 height 19
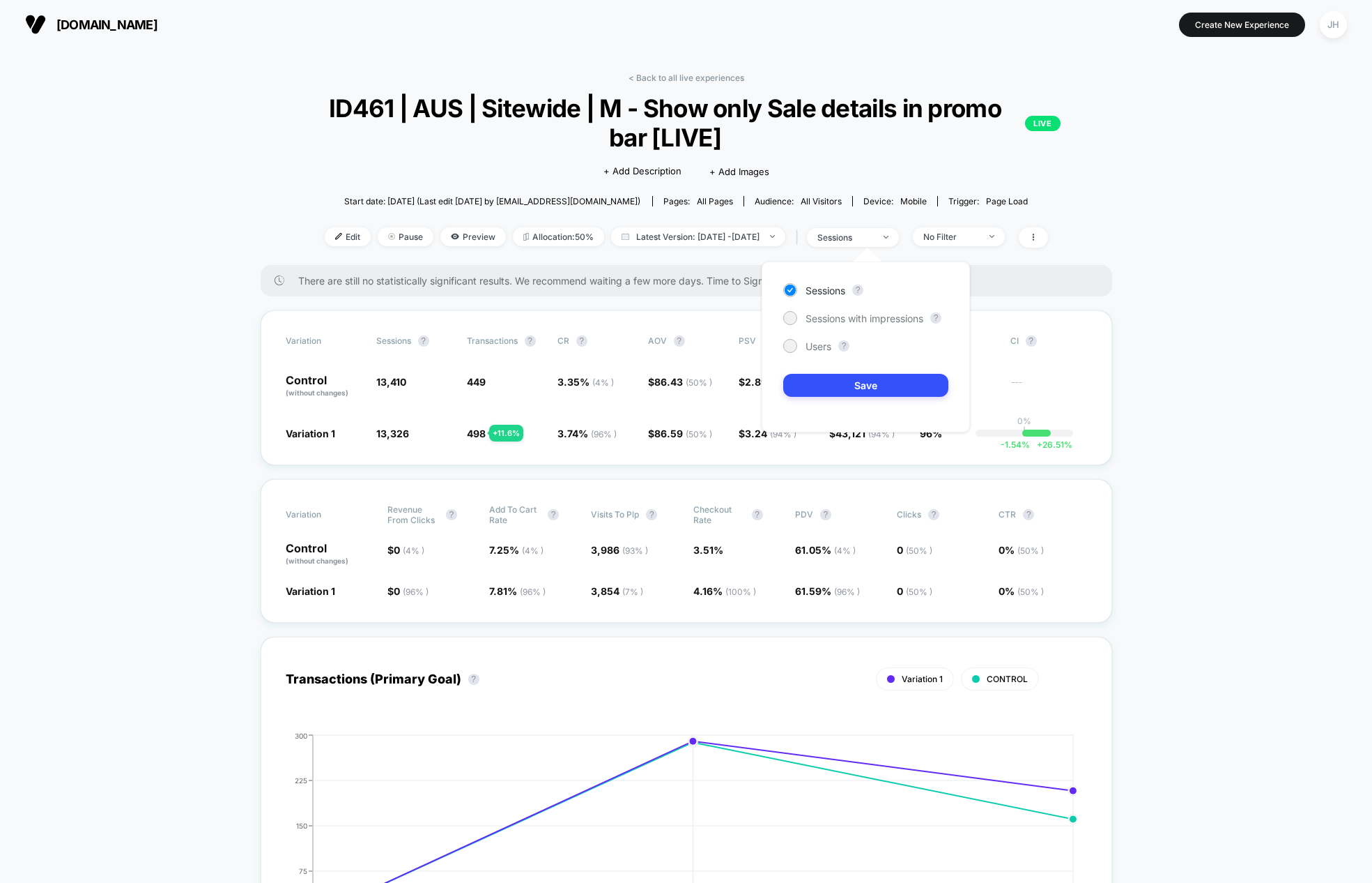
drag, startPoint x: 812, startPoint y: 349, endPoint x: 819, endPoint y: 358, distance: 11.4
click at [812, 349] on span "Users" at bounding box center [819, 346] width 26 height 12
click at [850, 383] on button "Save" at bounding box center [866, 385] width 165 height 23
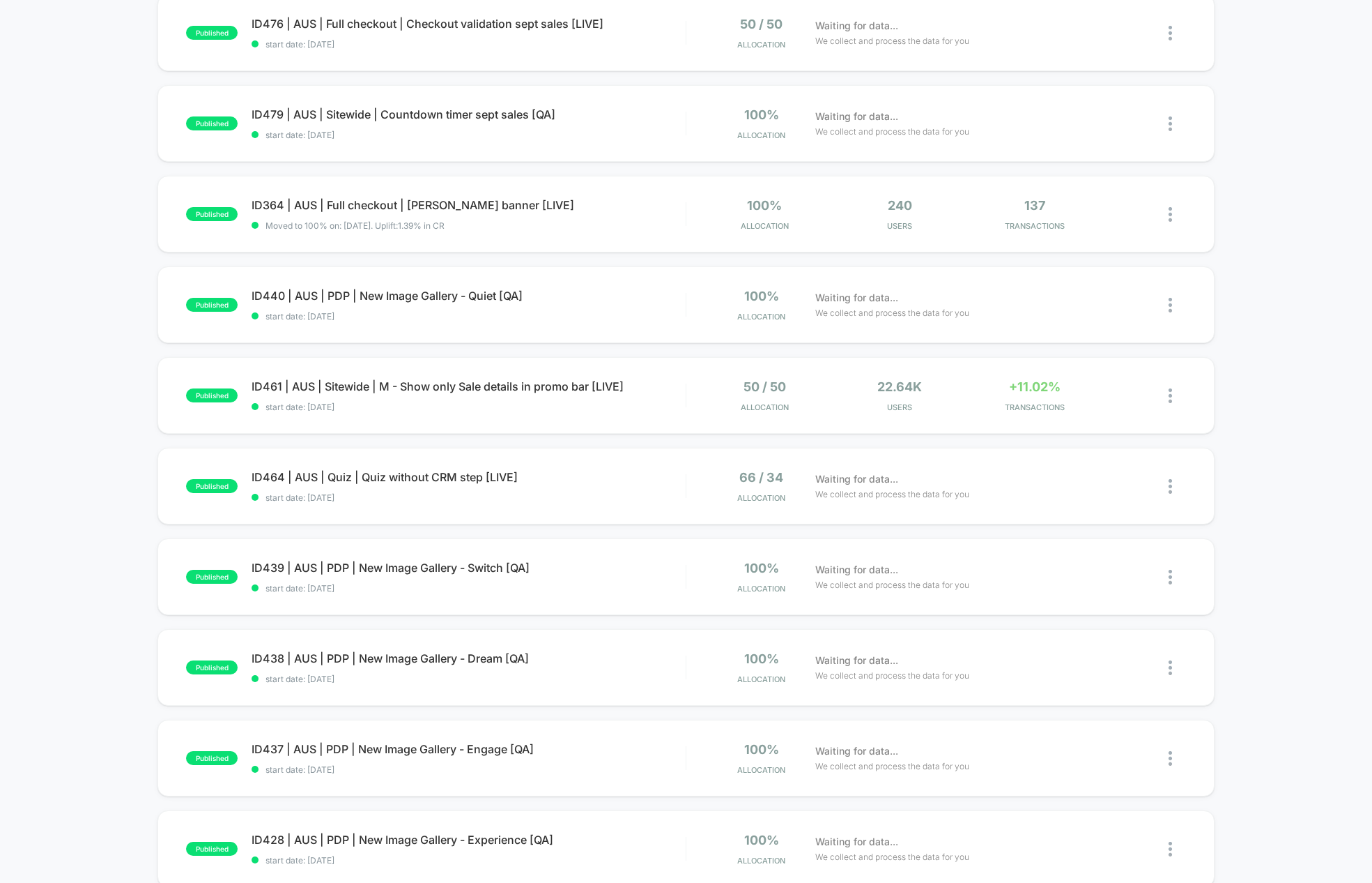
scroll to position [529, 0]
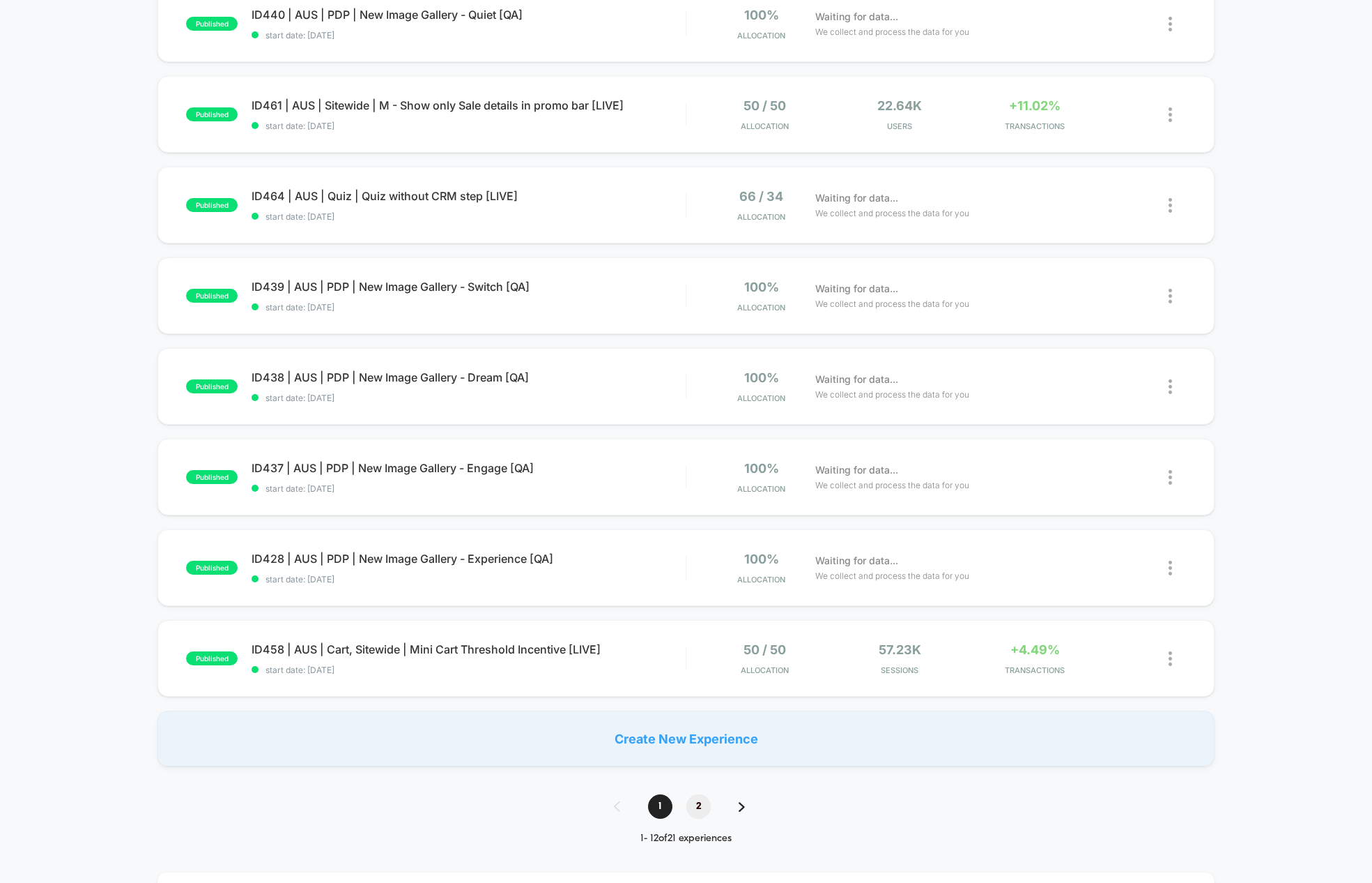
click at [706, 807] on span "2" at bounding box center [699, 806] width 24 height 24
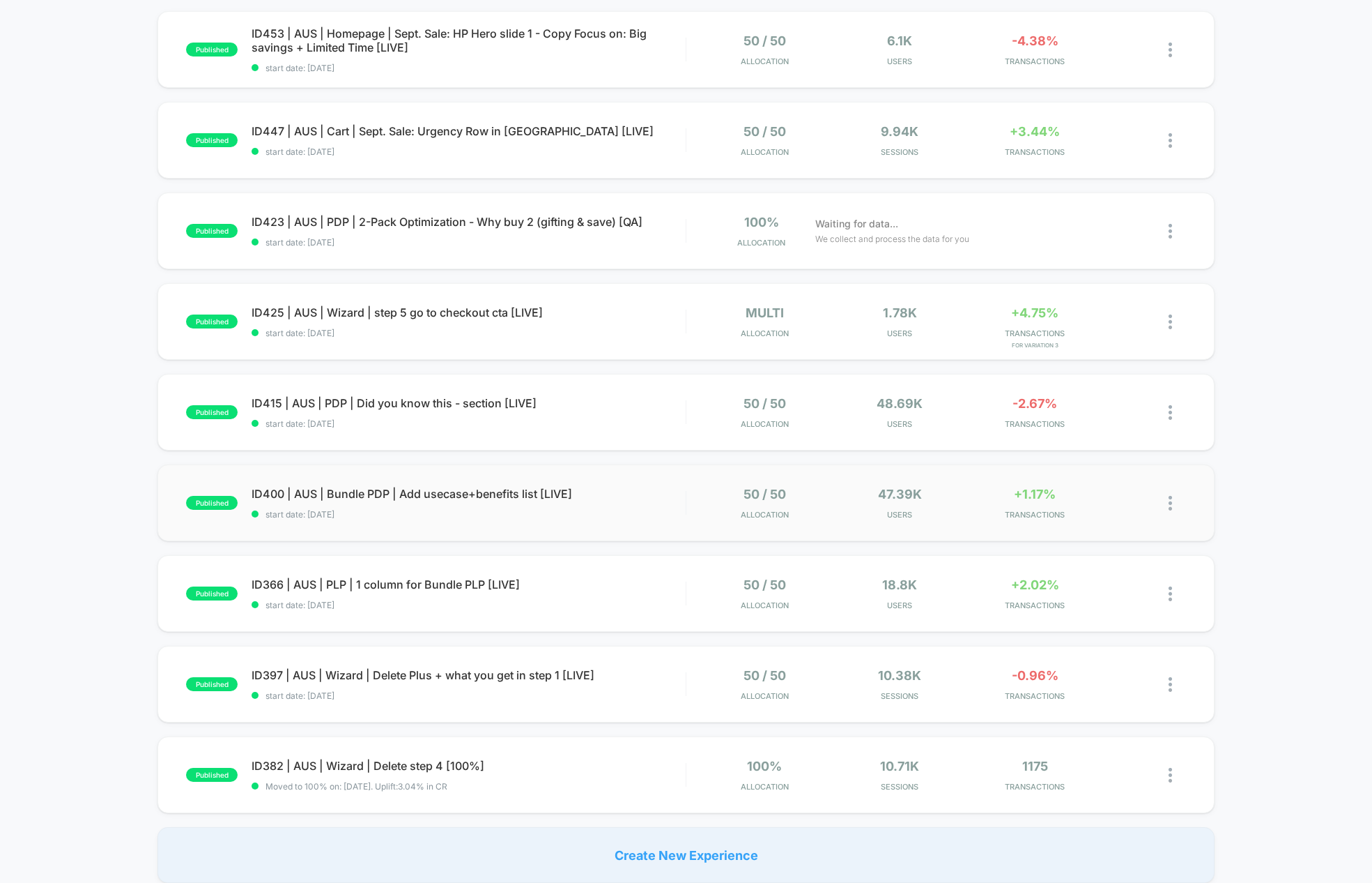
scroll to position [142, 0]
click at [464, 582] on span "ID366 | AUS | PLP | 1 column for Bundle PLP [LIVE]" at bounding box center [468, 583] width 433 height 14
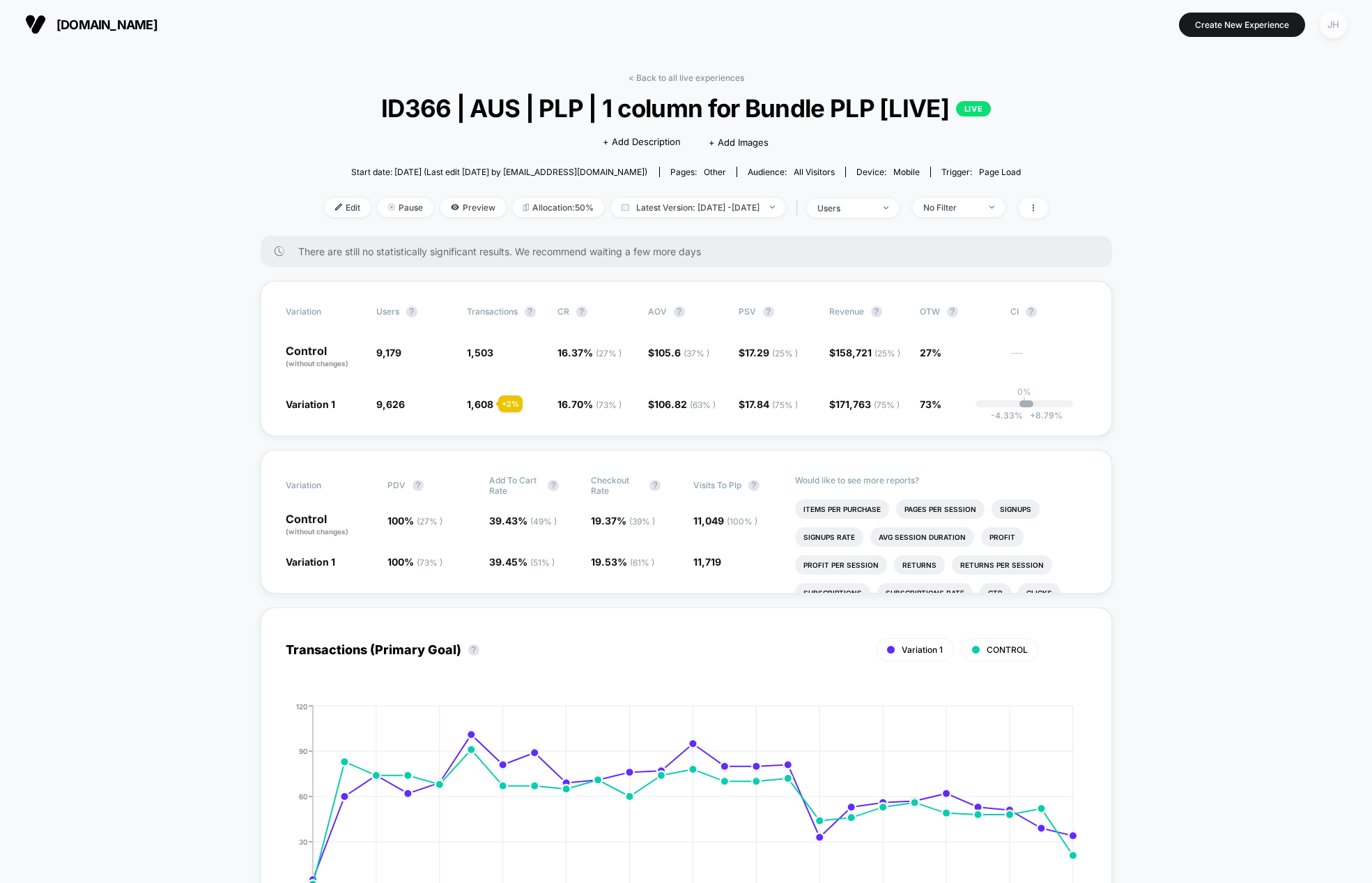
click at [1325, 25] on div "JH" at bounding box center [1333, 25] width 27 height 27
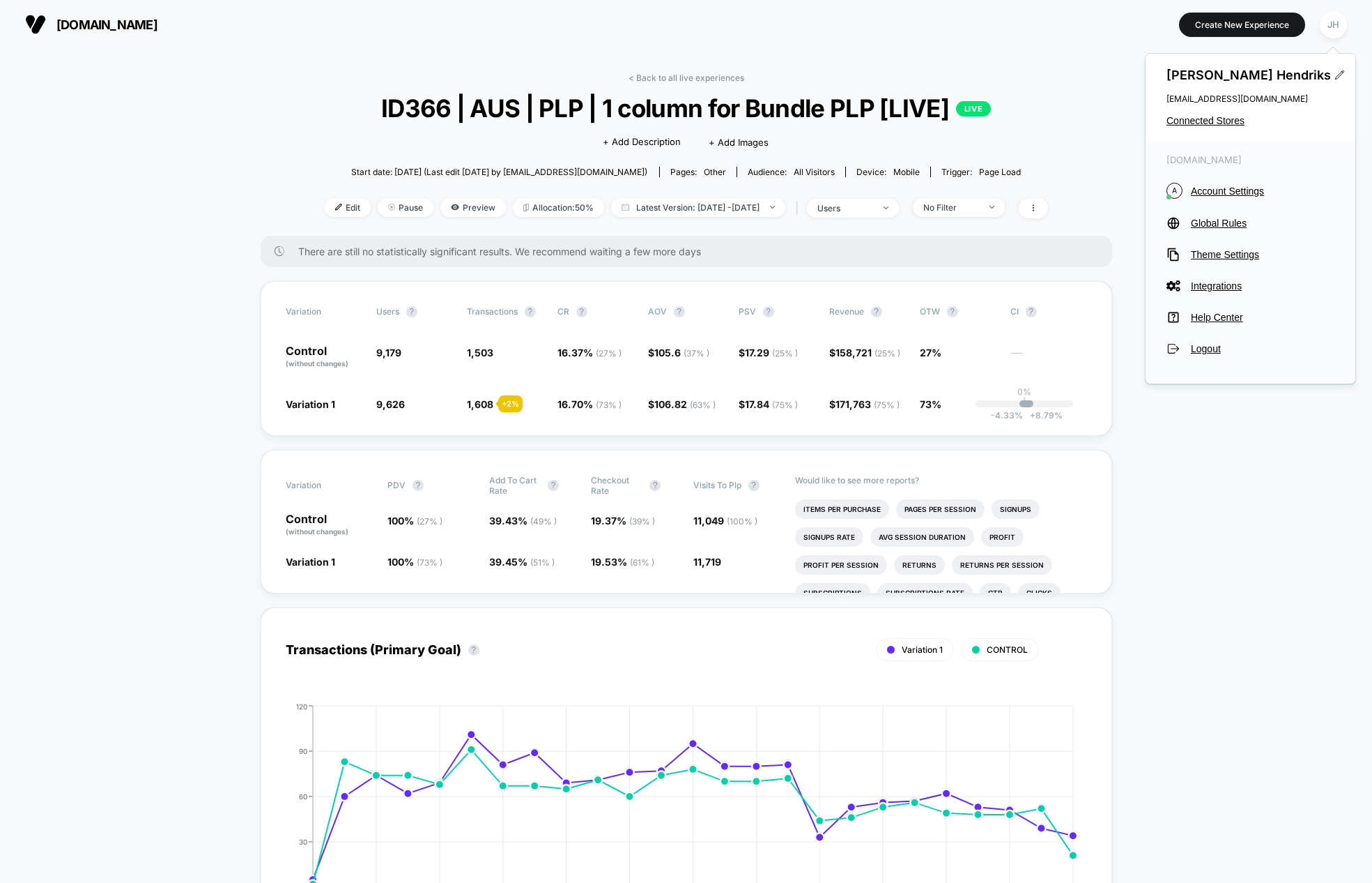
click at [1214, 121] on span "Connected Stores" at bounding box center [1251, 121] width 168 height 12
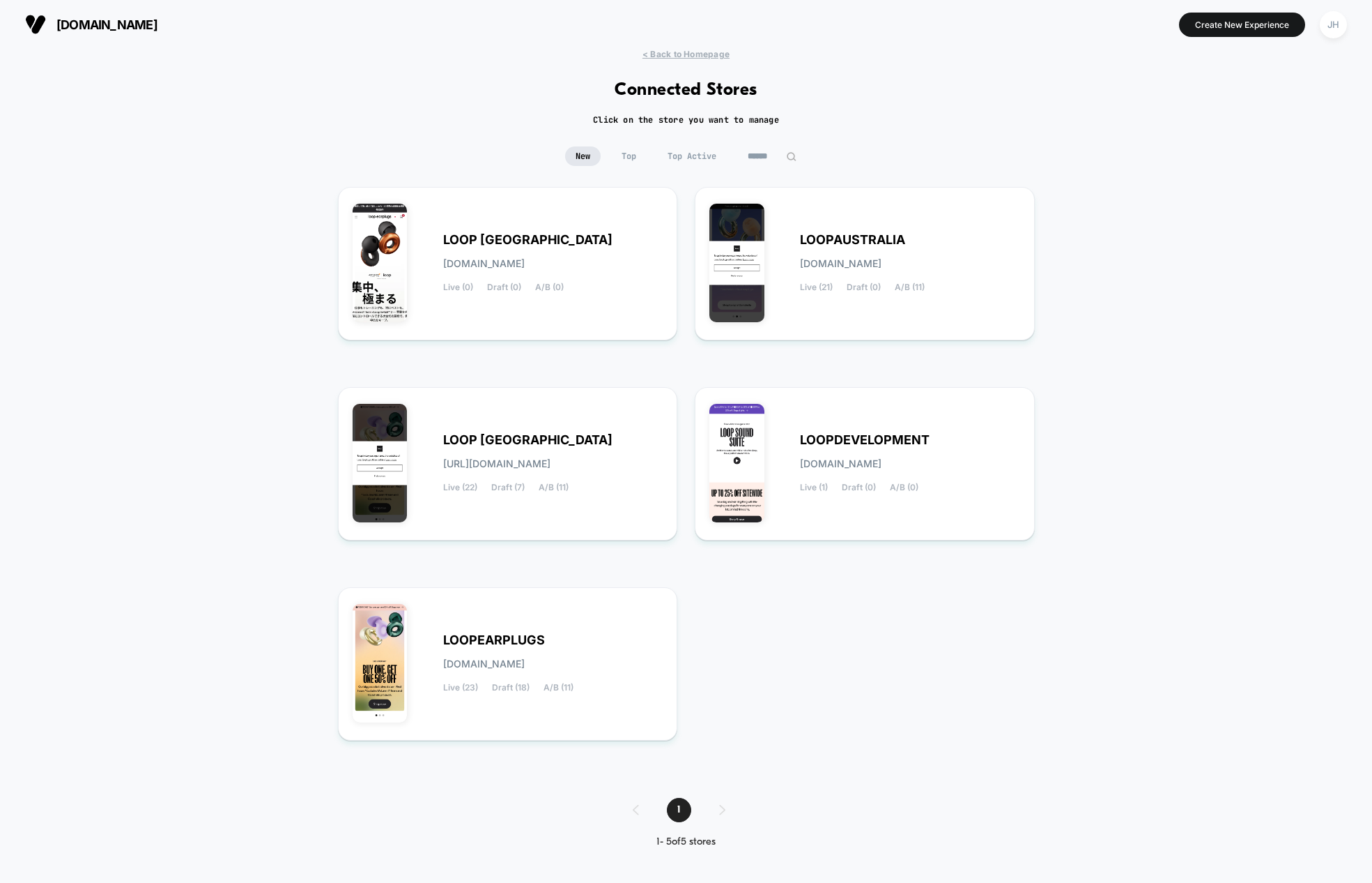
click at [535, 636] on span "LOOPEARPLUGS" at bounding box center [494, 640] width 102 height 10
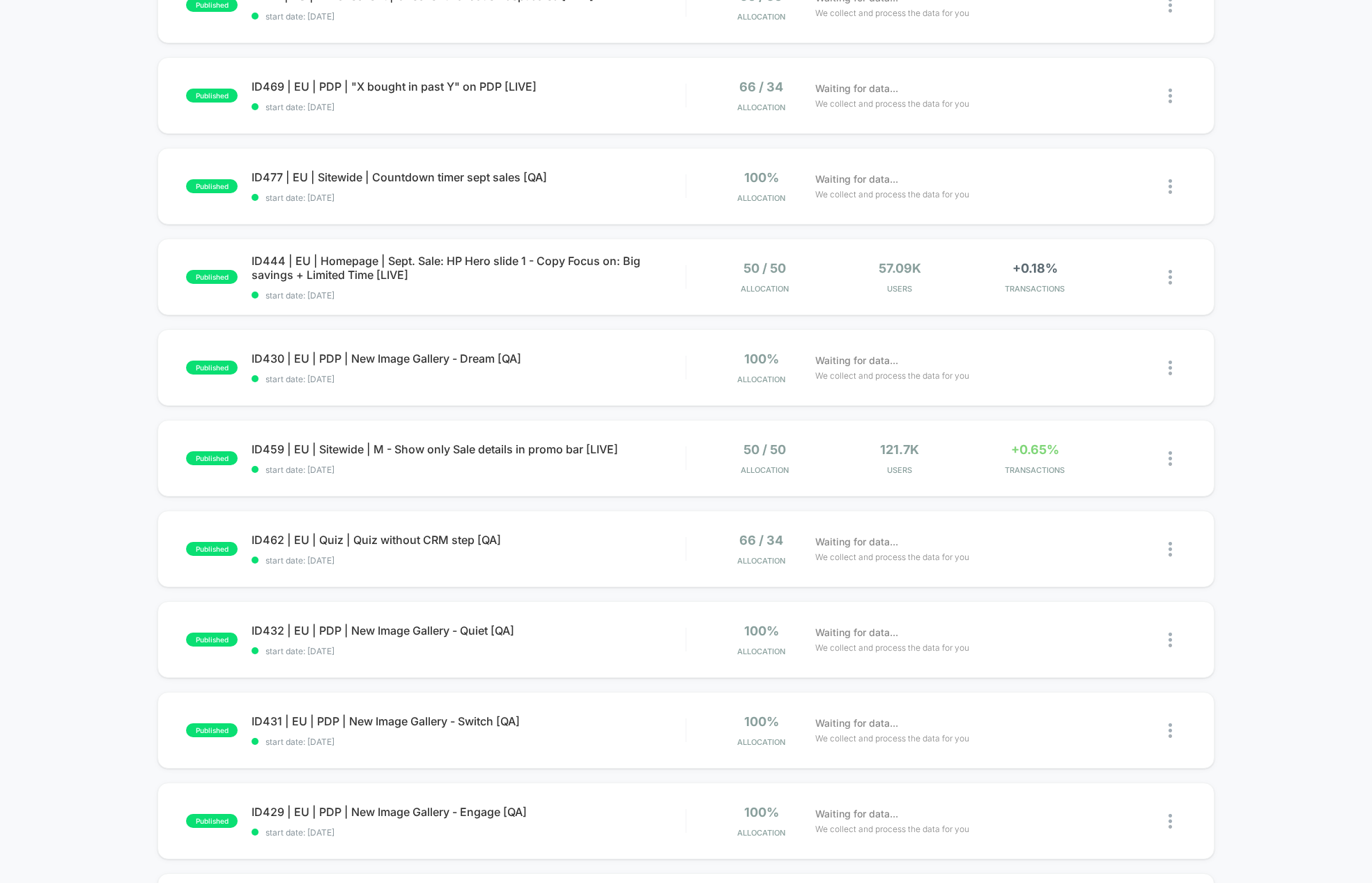
scroll to position [570, 0]
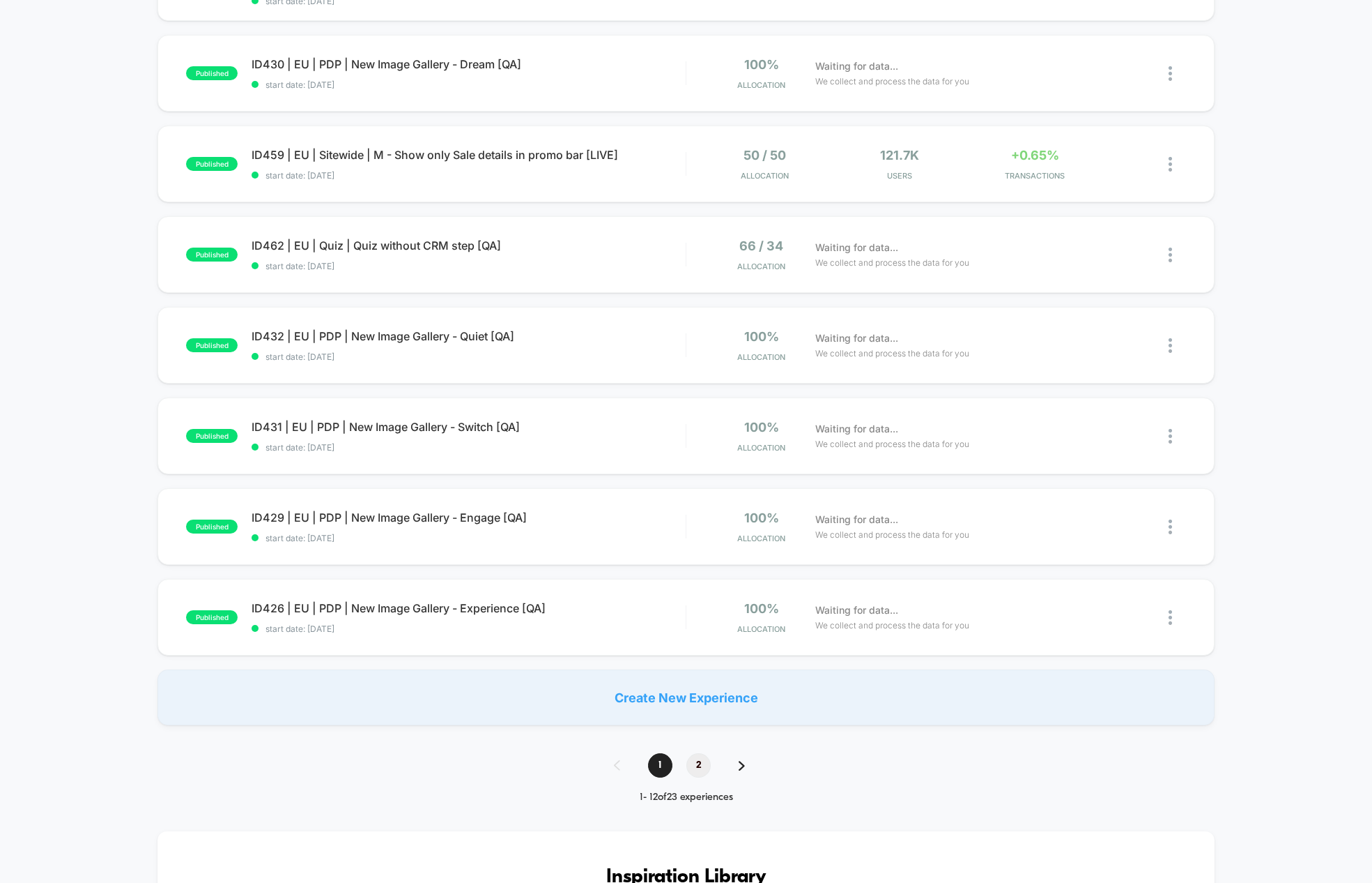
click at [703, 769] on span "2" at bounding box center [699, 765] width 24 height 24
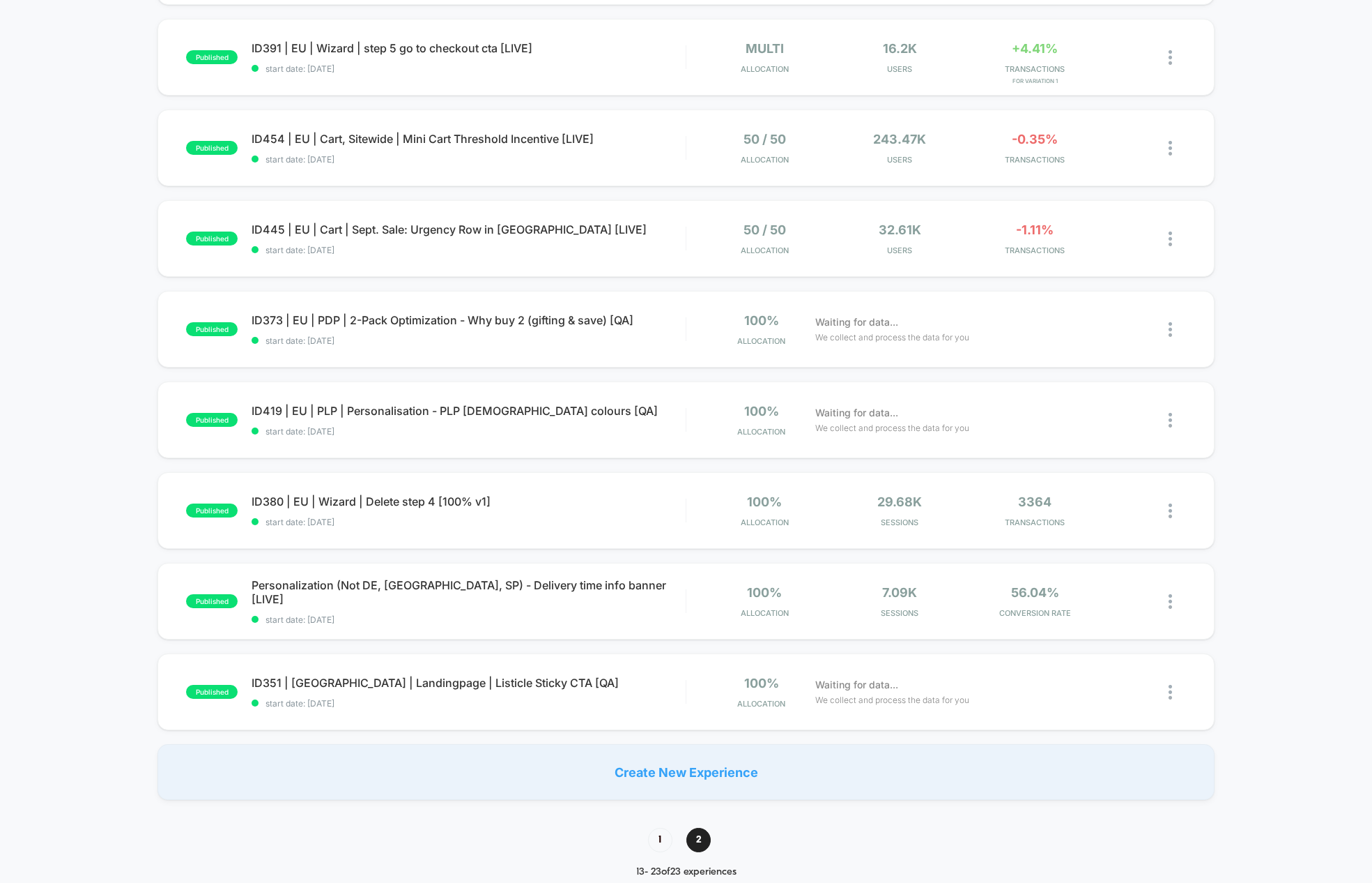
scroll to position [413, 0]
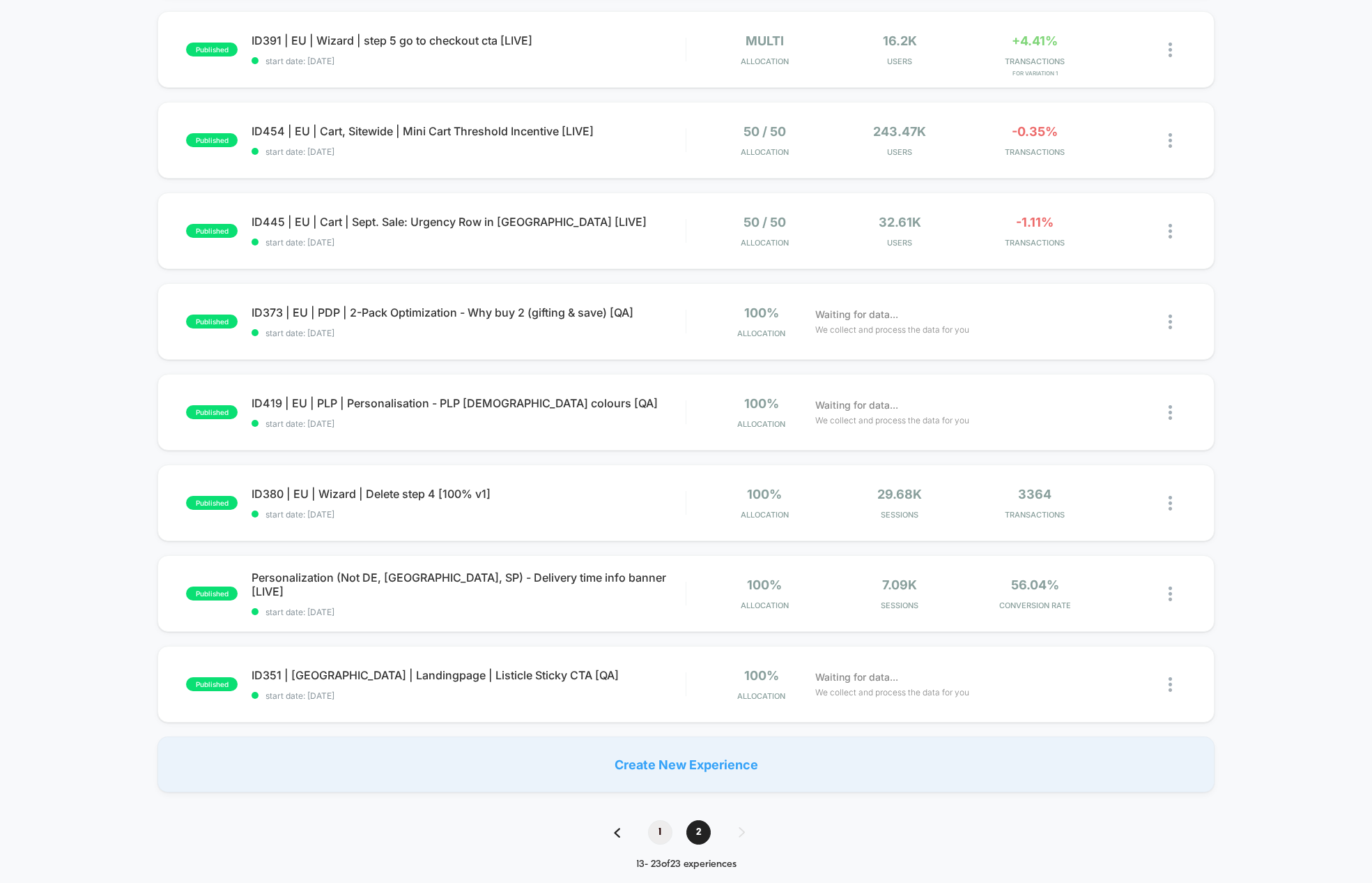
click at [659, 837] on span "1" at bounding box center [660, 832] width 24 height 24
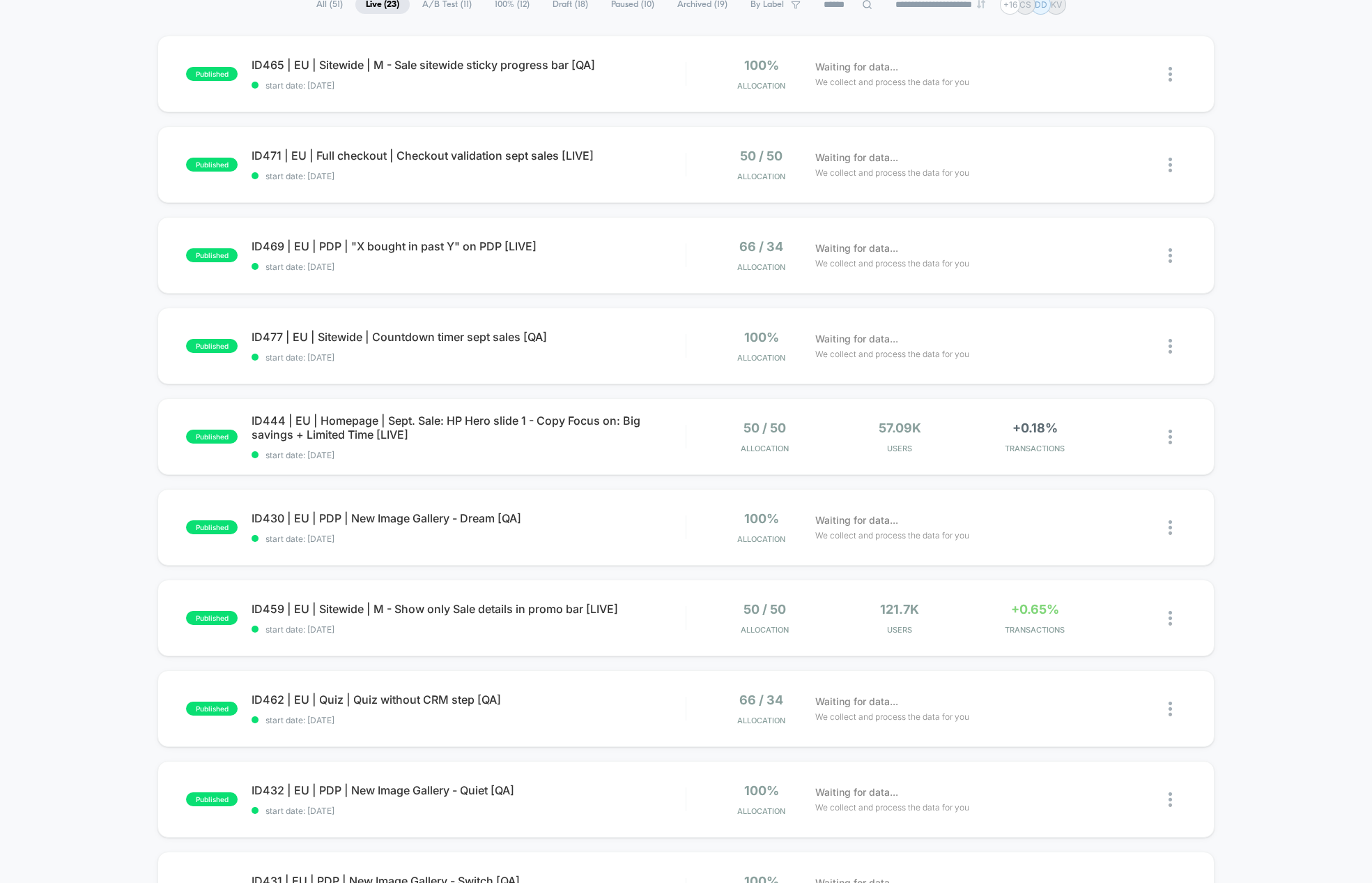
scroll to position [0, 0]
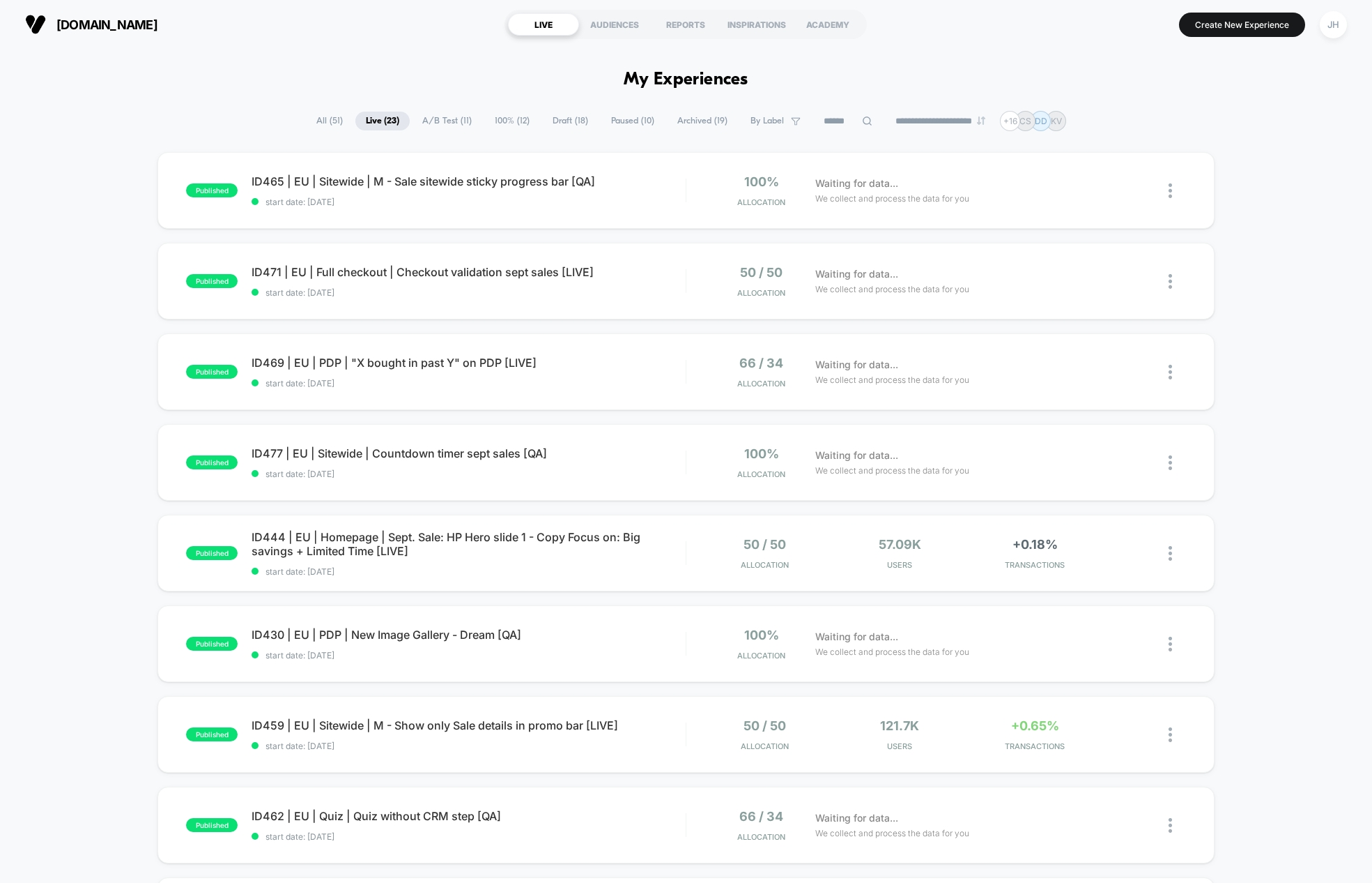
click at [321, 125] on span "All ( 51 )" at bounding box center [330, 121] width 47 height 19
click at [835, 125] on input at bounding box center [847, 121] width 70 height 17
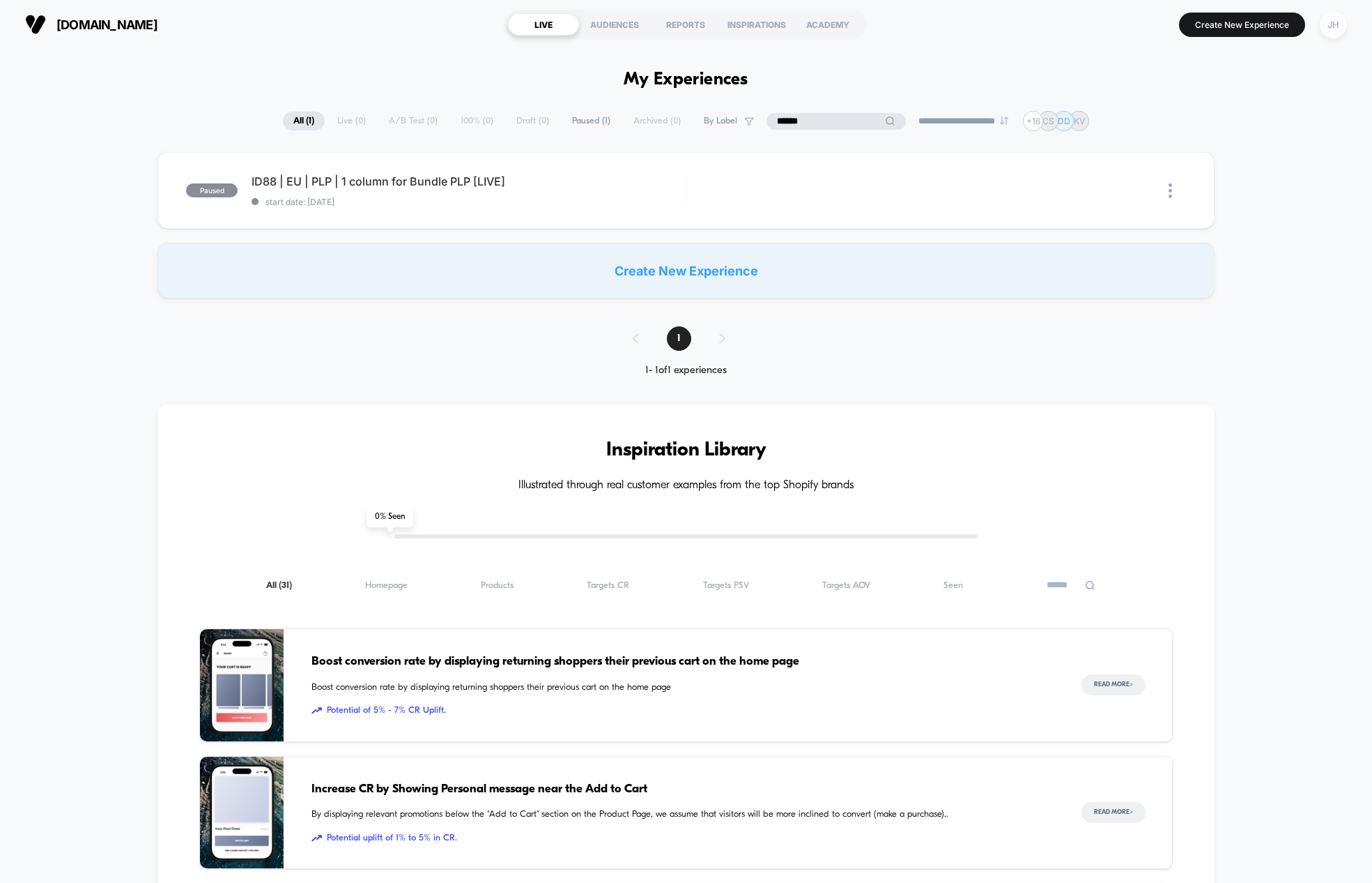
type input "******"
click at [1331, 26] on div "JH" at bounding box center [1333, 25] width 27 height 27
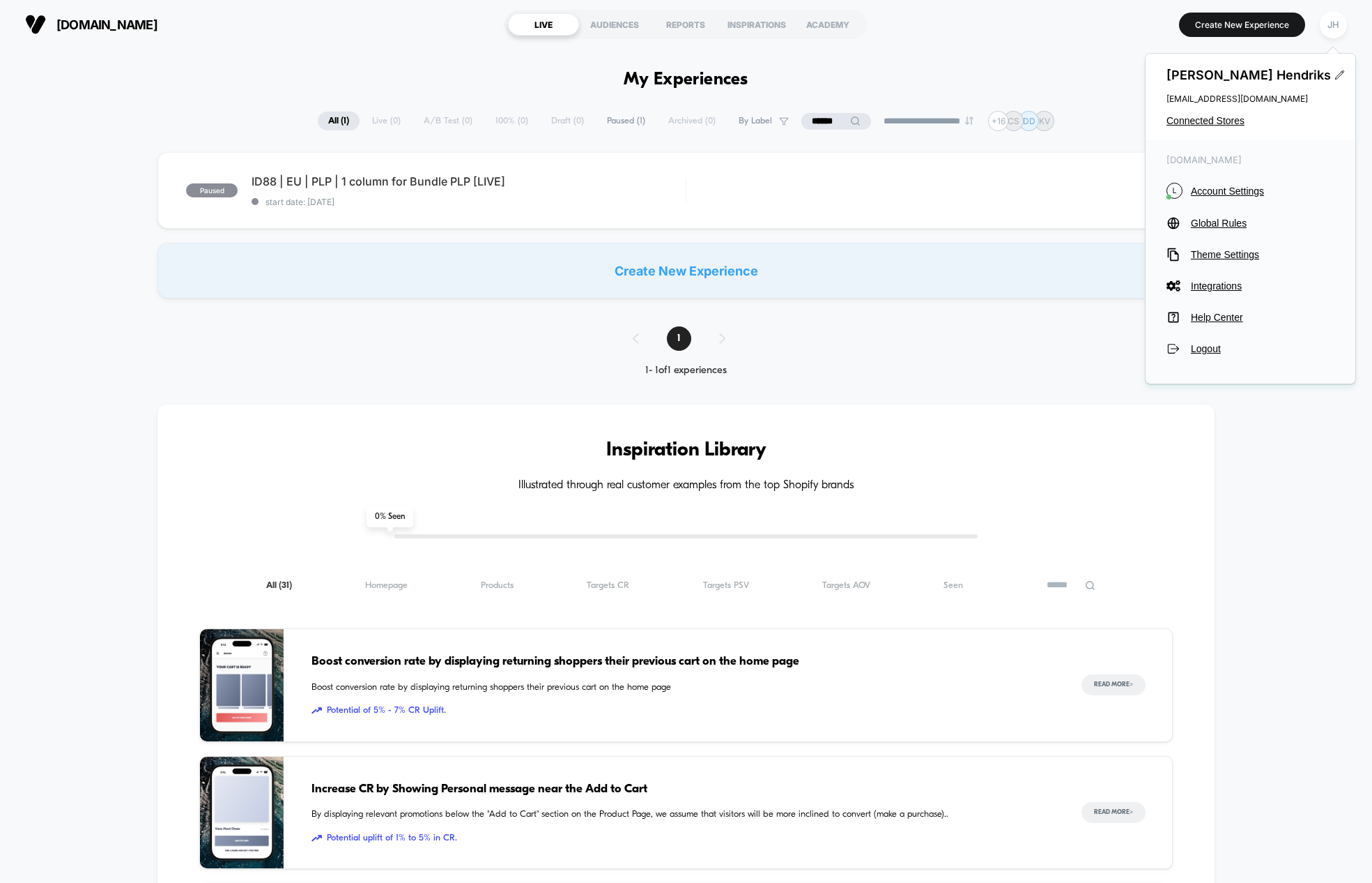
click at [1210, 127] on div "[PERSON_NAME] [PERSON_NAME][EMAIL_ADDRESS][DOMAIN_NAME] Connected Stores" at bounding box center [1251, 97] width 210 height 86
click at [1210, 126] on span "Connected Stores" at bounding box center [1251, 121] width 168 height 12
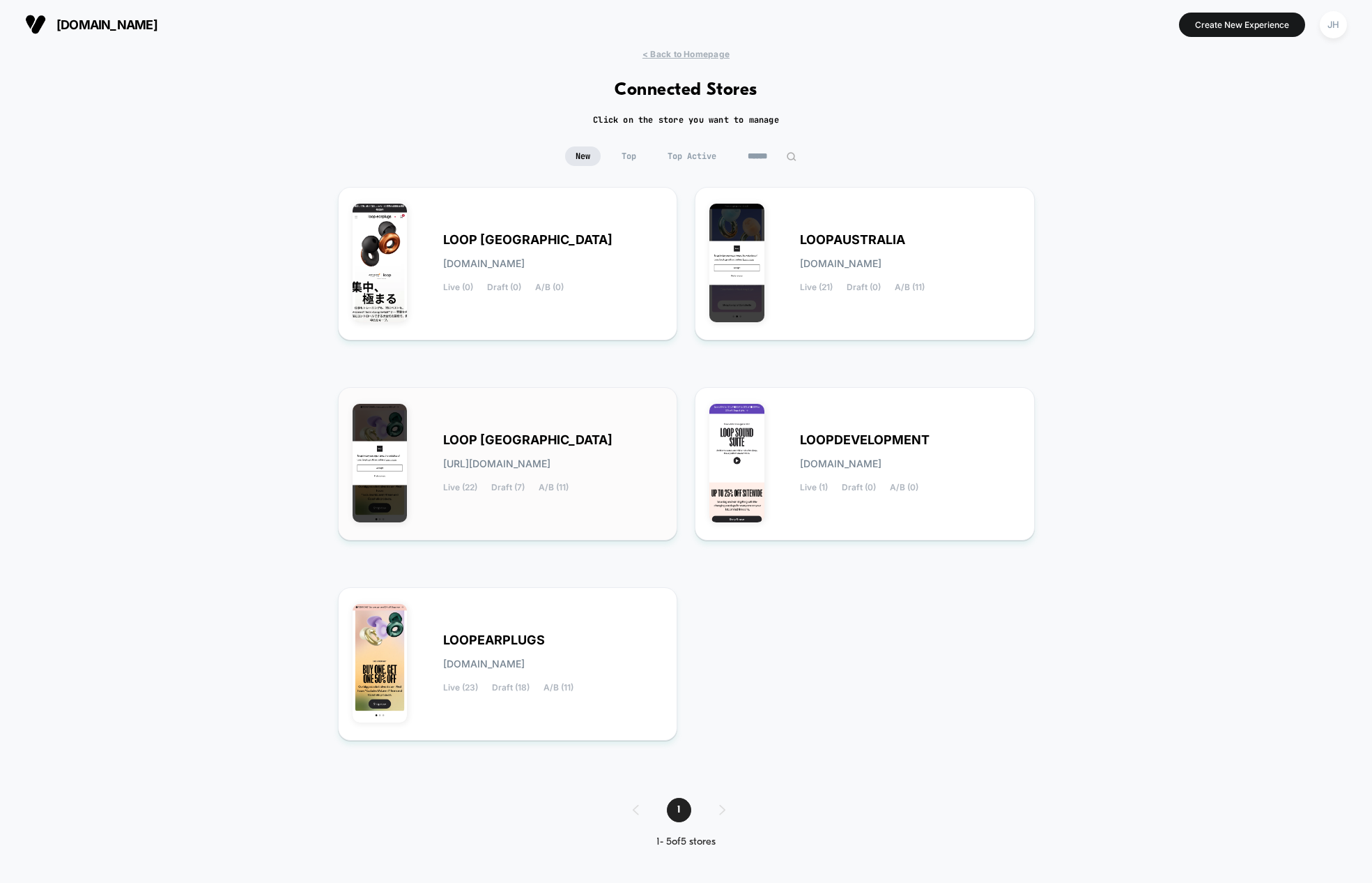
click at [508, 435] on span "LOOP [GEOGRAPHIC_DATA]" at bounding box center [528, 440] width 170 height 10
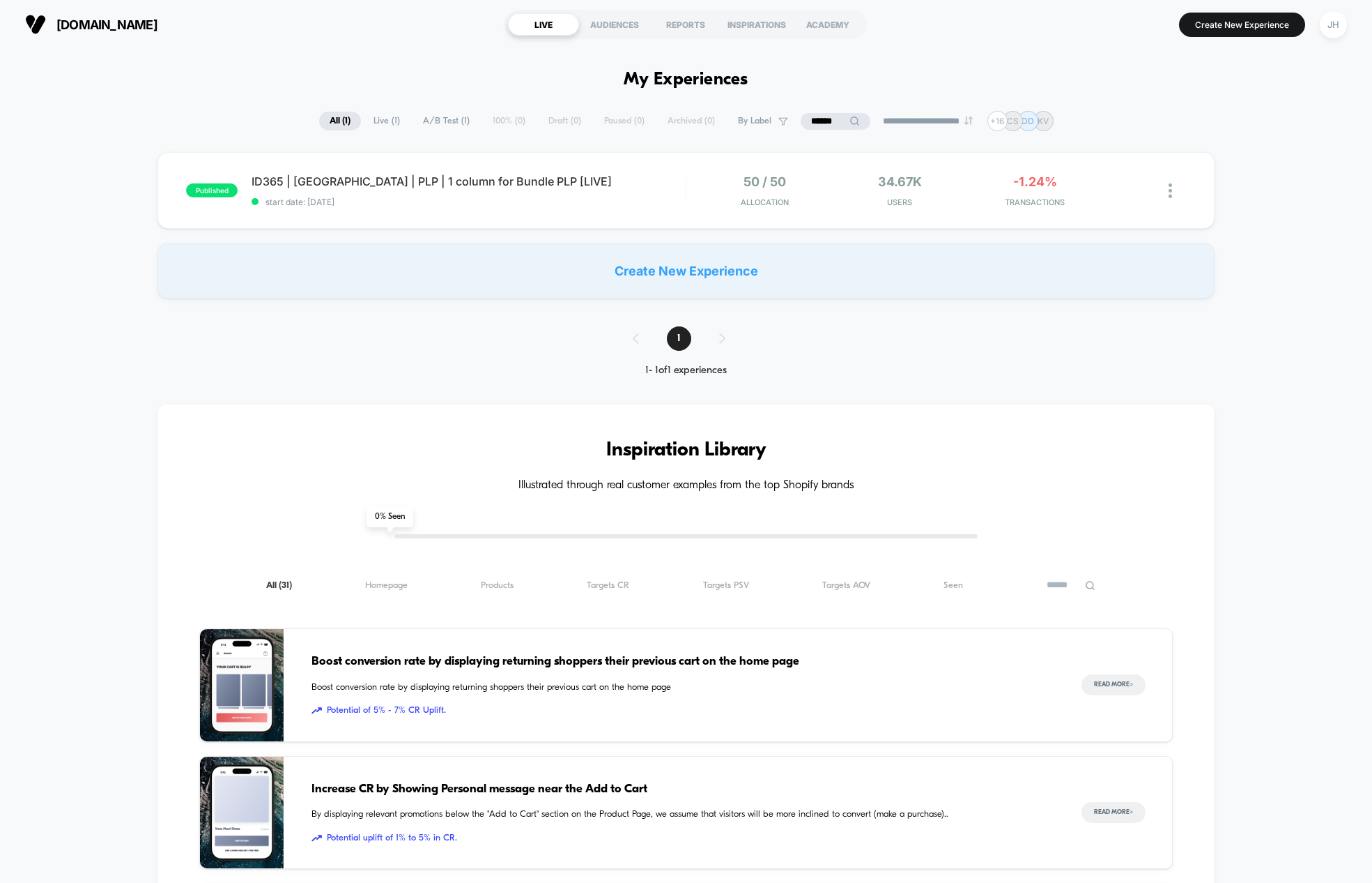
click at [370, 132] on div "**********" at bounding box center [686, 818] width 1372 height 1415
click at [415, 182] on span "ID365 | [GEOGRAPHIC_DATA] | PLP | 1 column for Bundle PLP [LIVE] Click to edit …" at bounding box center [468, 180] width 433 height 14
